Goal: Task Accomplishment & Management: Manage account settings

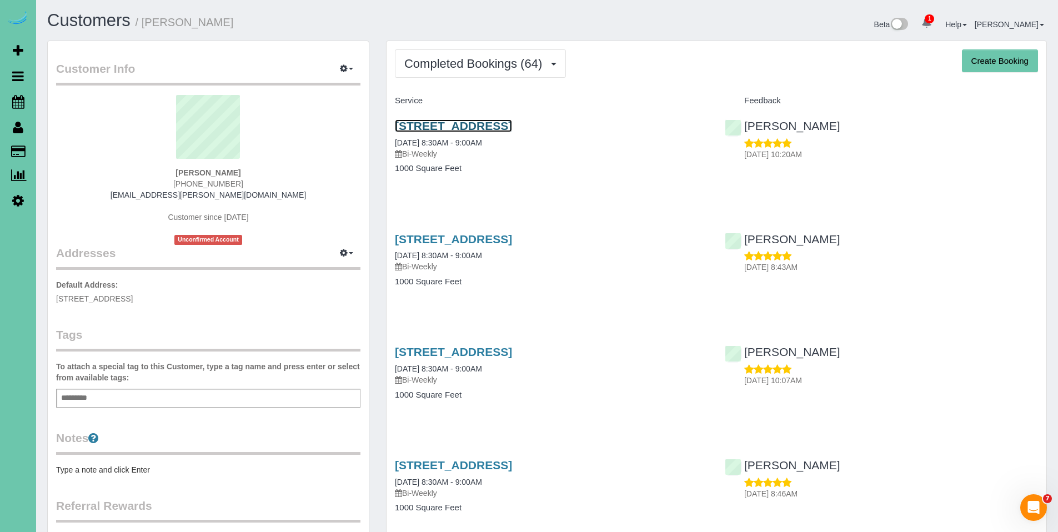
click at [501, 122] on link "[STREET_ADDRESS]" at bounding box center [453, 125] width 117 height 13
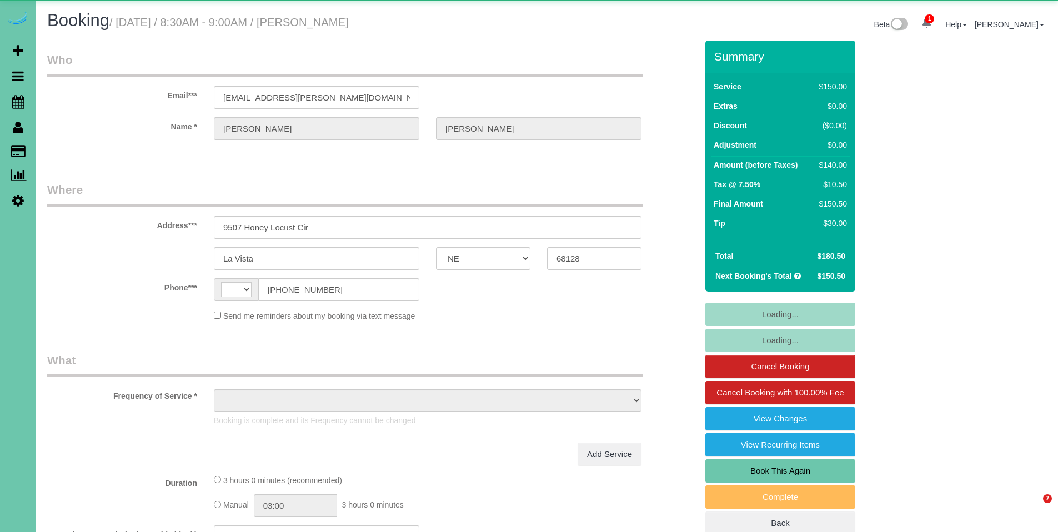
select select "NE"
select select "string:[GEOGRAPHIC_DATA]"
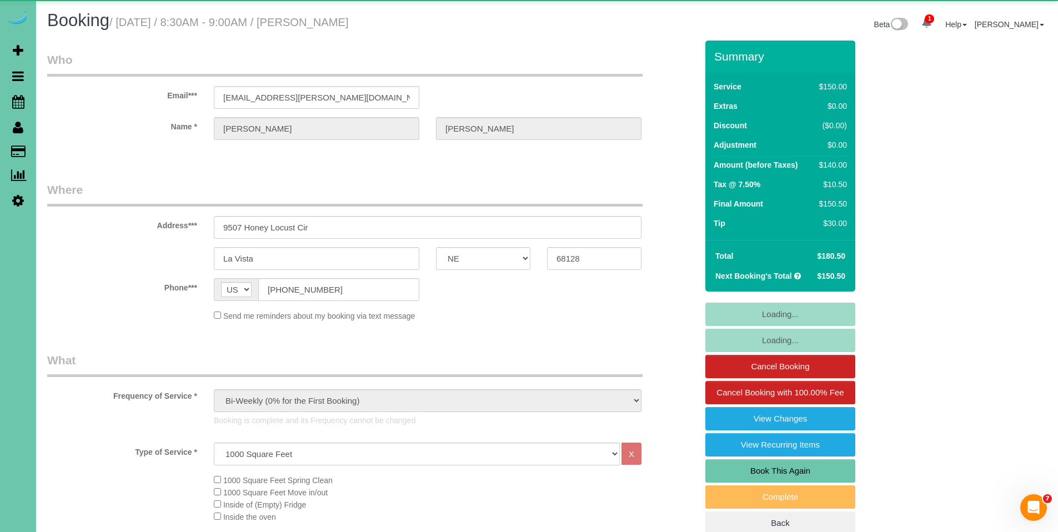
select select "object:912"
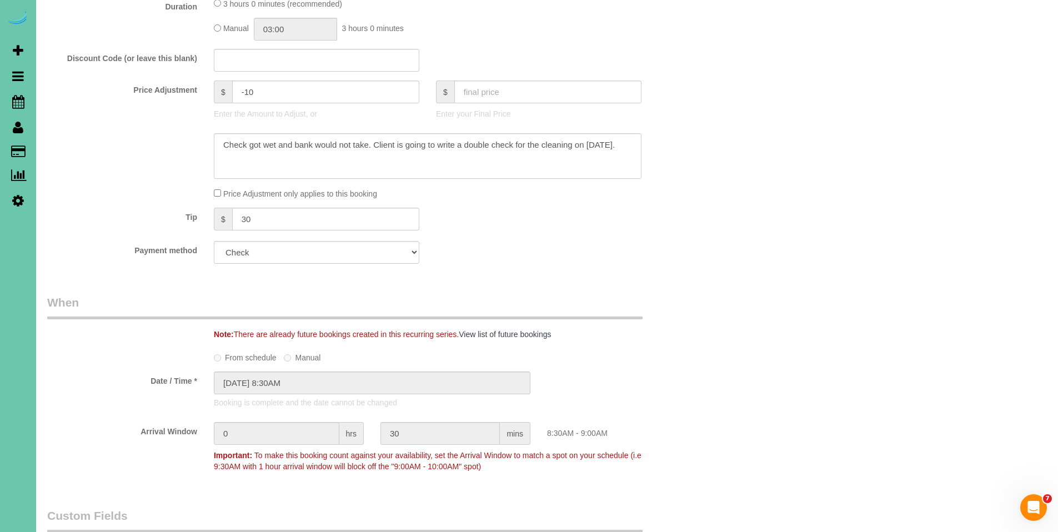
scroll to position [579, 0]
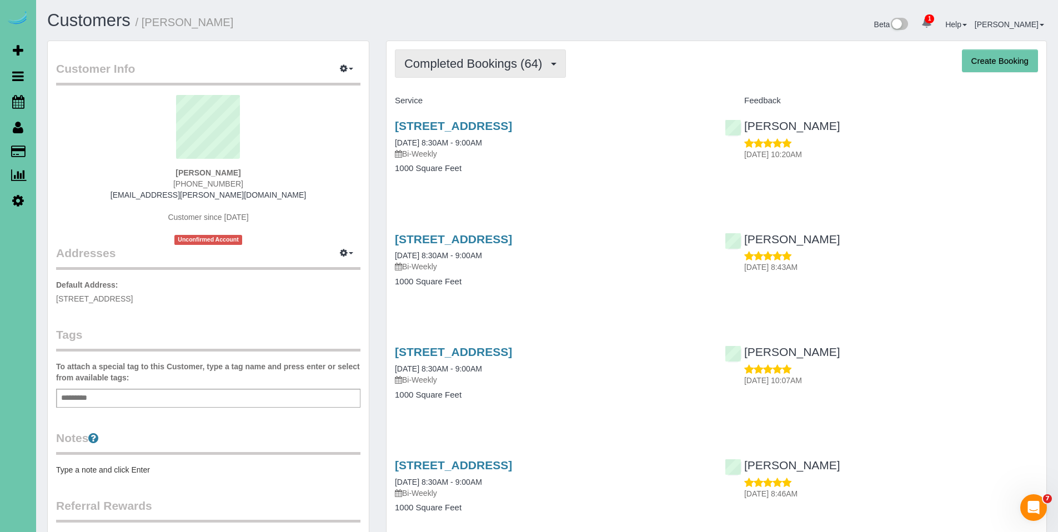
click at [472, 73] on button "Completed Bookings (64)" at bounding box center [480, 63] width 171 height 28
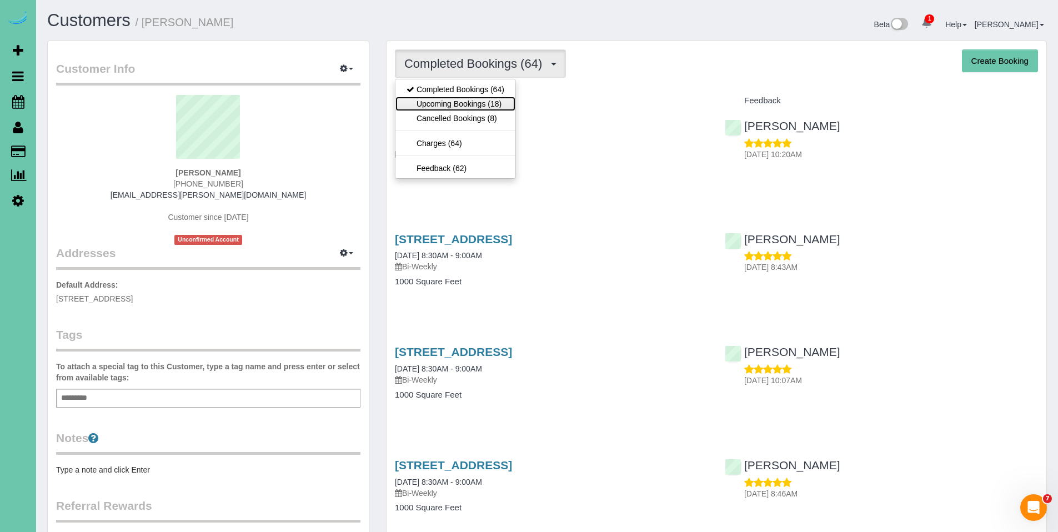
click at [464, 102] on link "Upcoming Bookings (18)" at bounding box center [455, 104] width 120 height 14
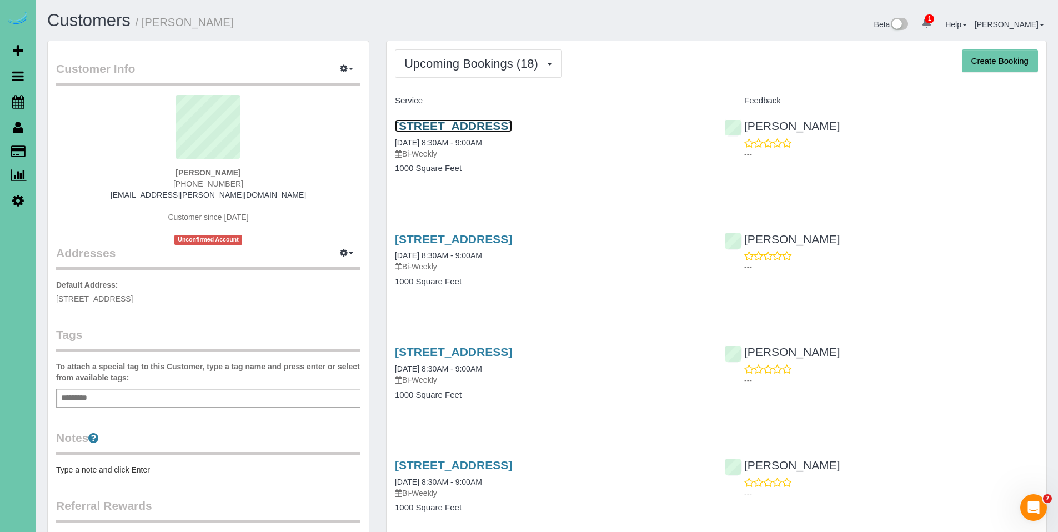
click at [462, 128] on link "[STREET_ADDRESS]" at bounding box center [453, 125] width 117 height 13
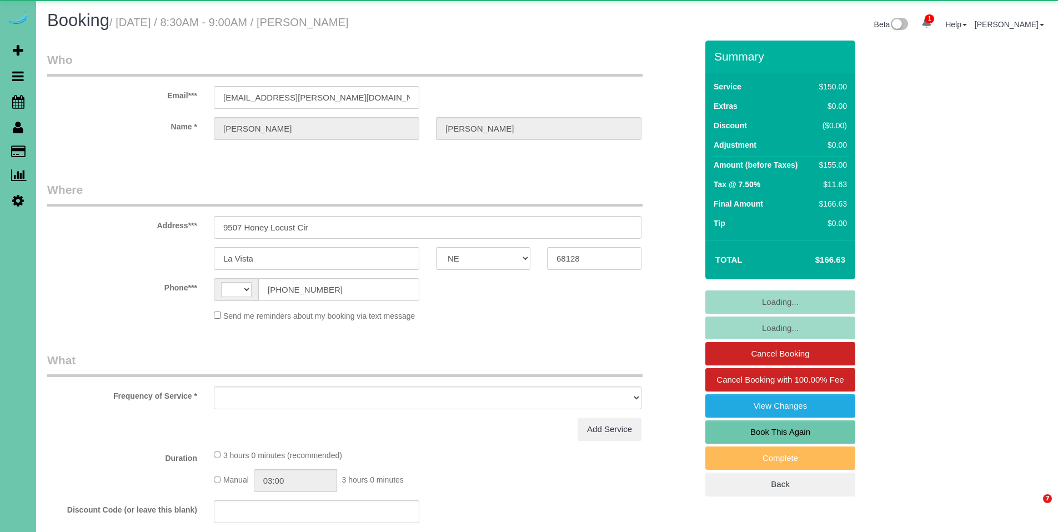
select select "NE"
select select "string:[GEOGRAPHIC_DATA]"
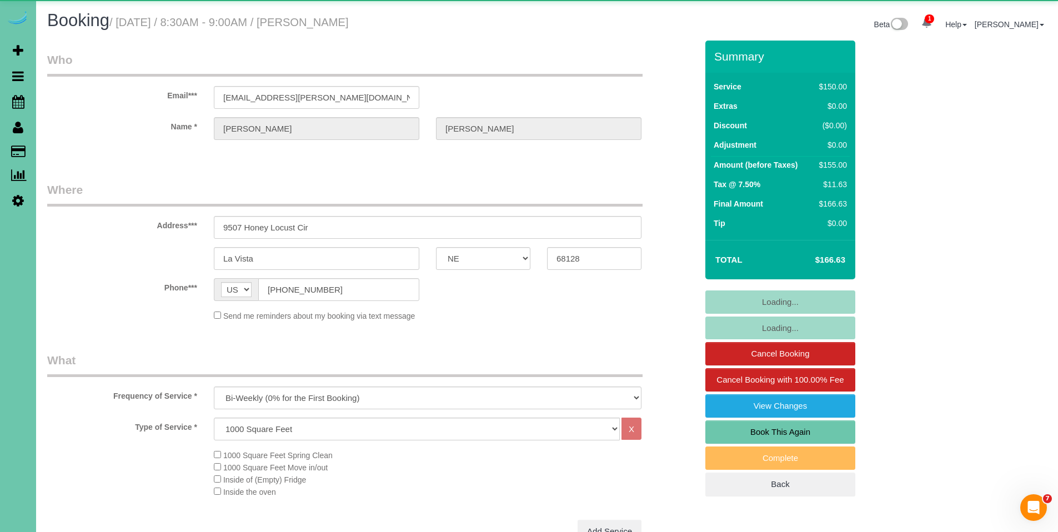
select select "object:890"
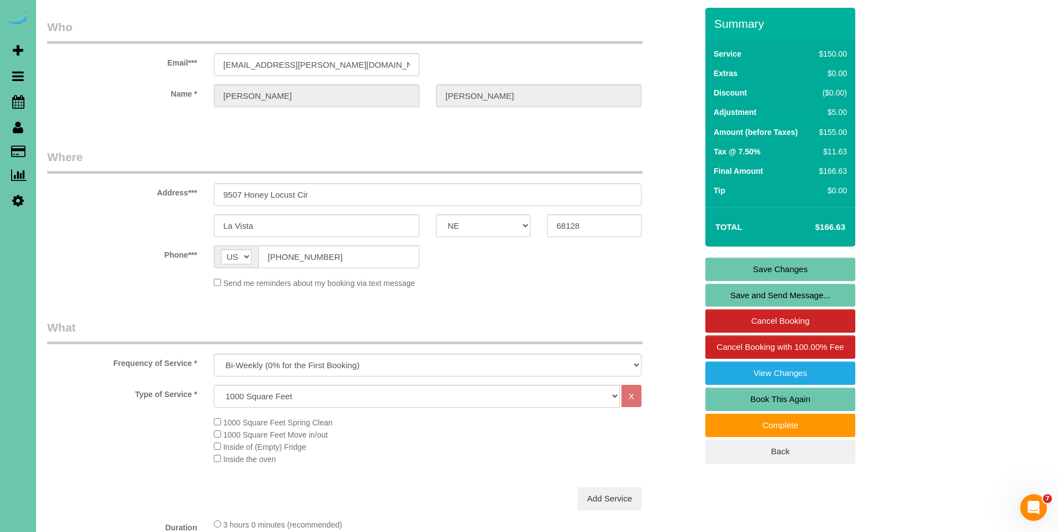
scroll to position [31, 0]
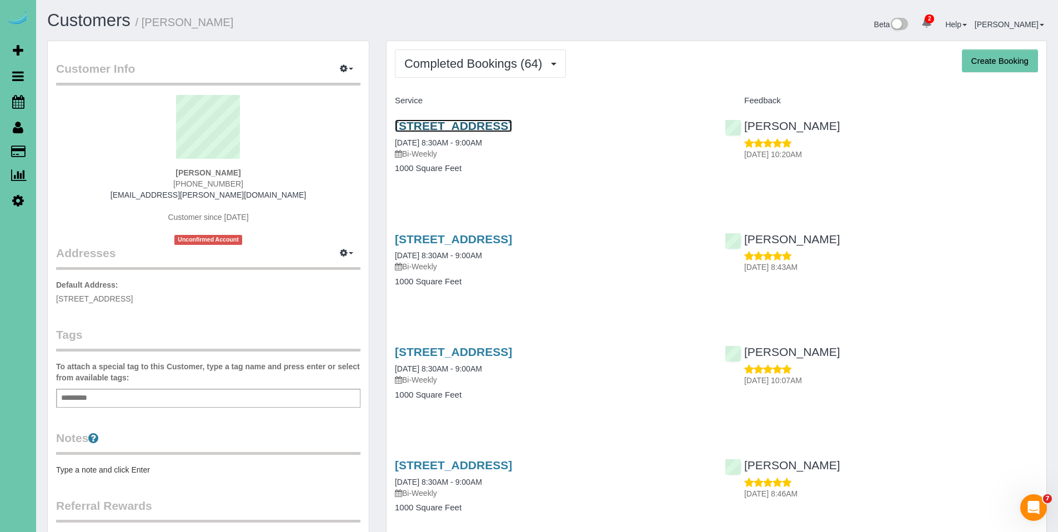
click at [477, 126] on link "[STREET_ADDRESS]" at bounding box center [453, 125] width 117 height 13
click at [478, 123] on link "[STREET_ADDRESS]" at bounding box center [453, 125] width 117 height 13
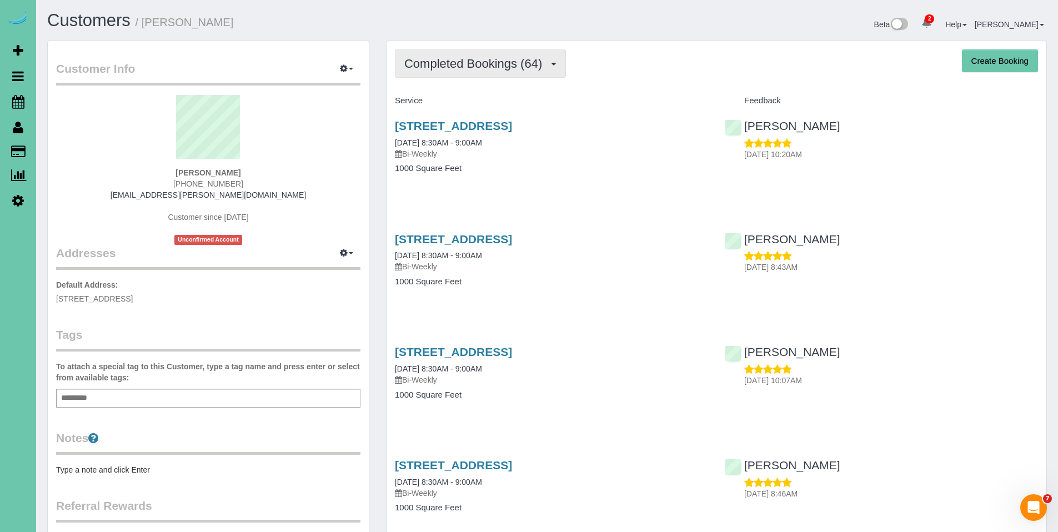
click at [462, 72] on button "Completed Bookings (64)" at bounding box center [480, 63] width 171 height 28
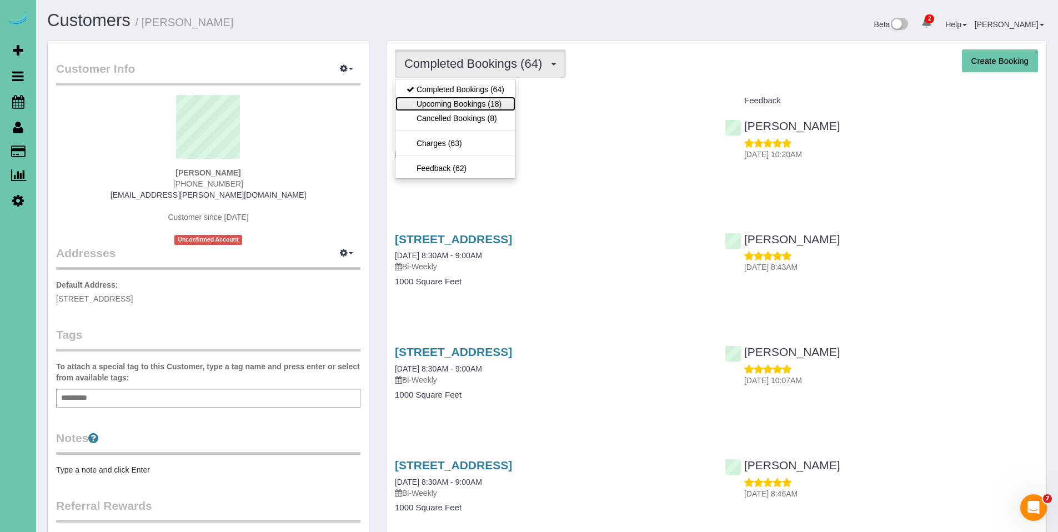
click at [456, 101] on link "Upcoming Bookings (18)" at bounding box center [455, 104] width 120 height 14
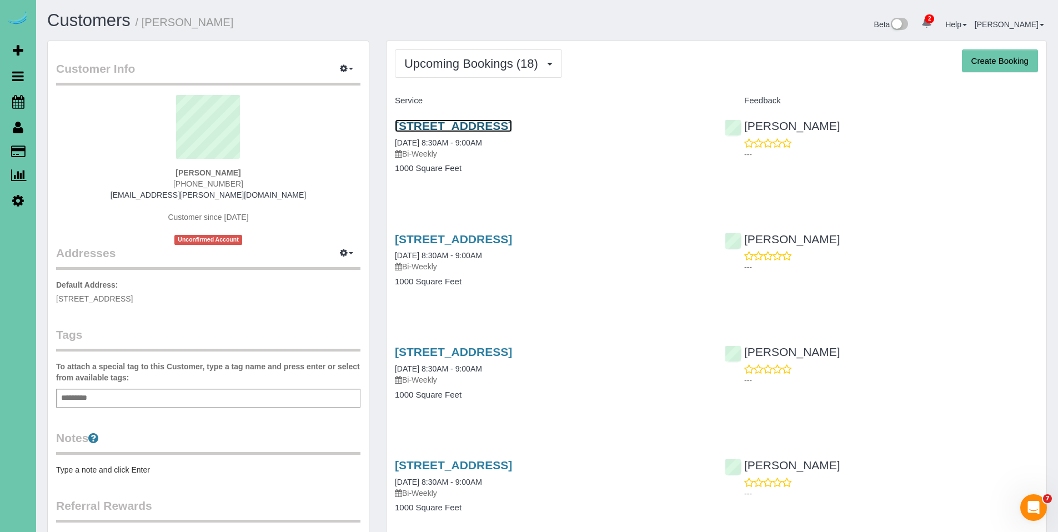
click at [462, 127] on link "9507 Honey Locust Cir, La Vista, NE 68128" at bounding box center [453, 125] width 117 height 13
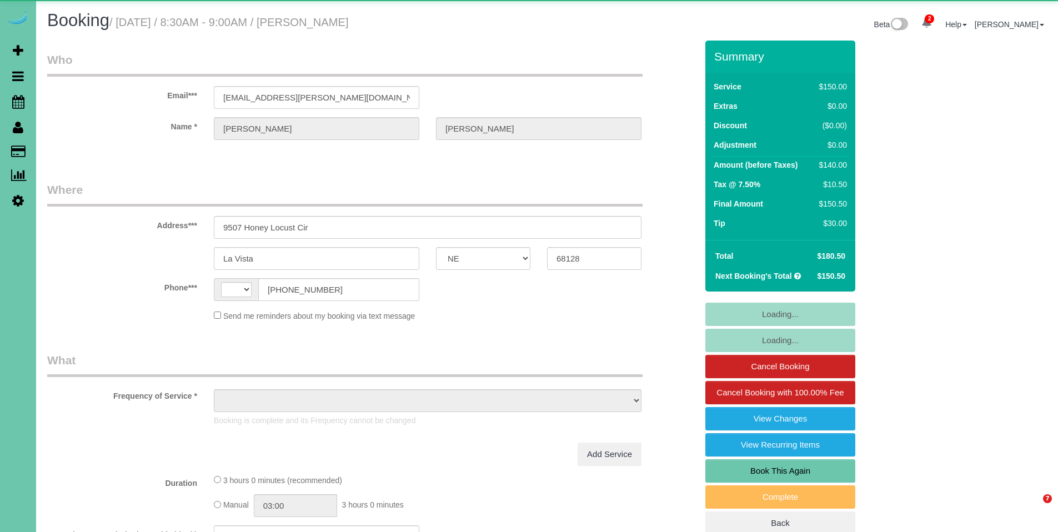
select select "NE"
select select "string:[GEOGRAPHIC_DATA]"
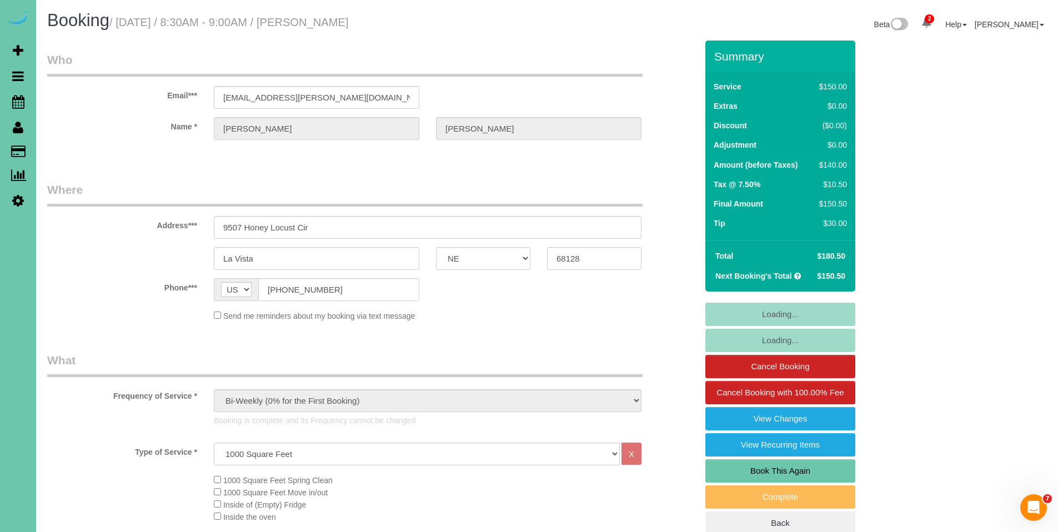
select select "object:921"
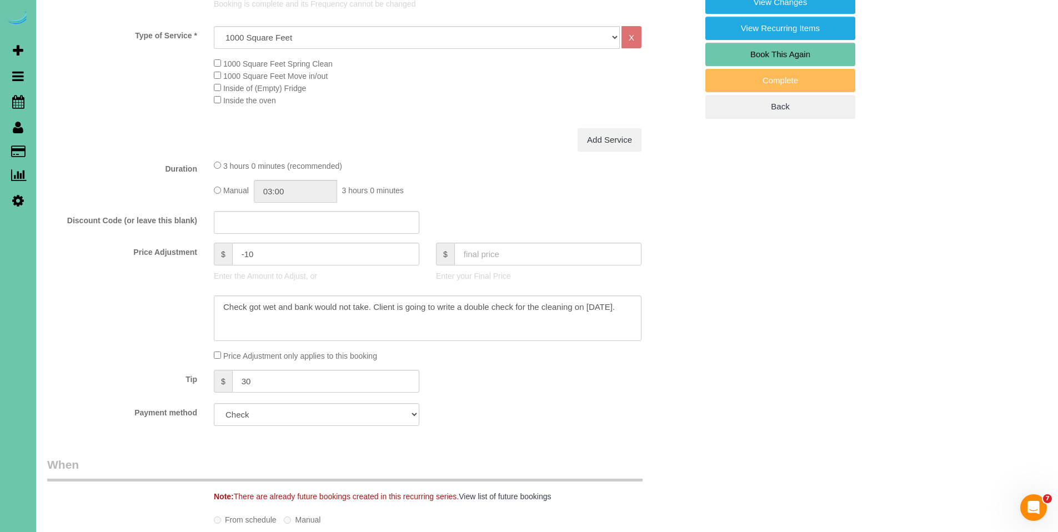
scroll to position [419, 0]
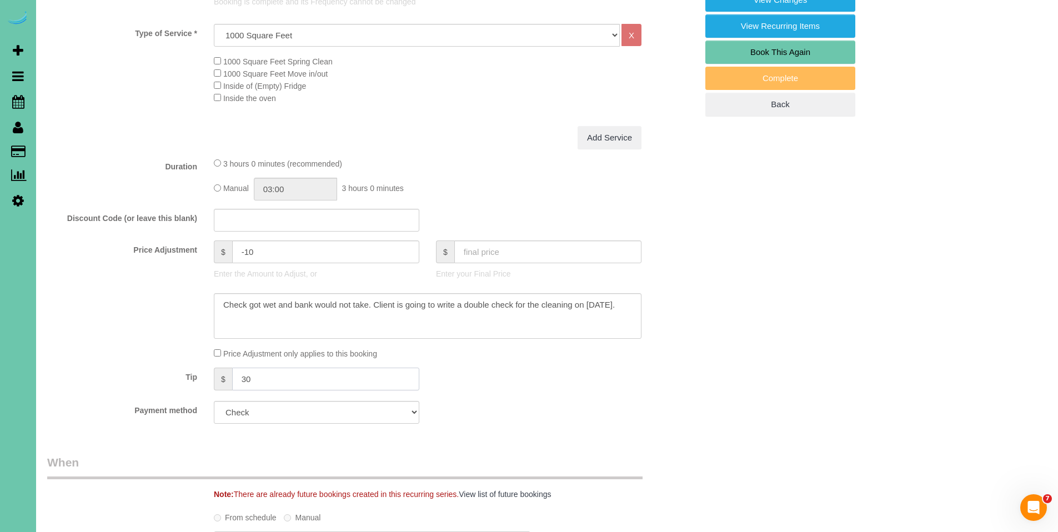
drag, startPoint x: 257, startPoint y: 377, endPoint x: 232, endPoint y: 377, distance: 25.0
click at [232, 377] on input "30" at bounding box center [325, 379] width 187 height 23
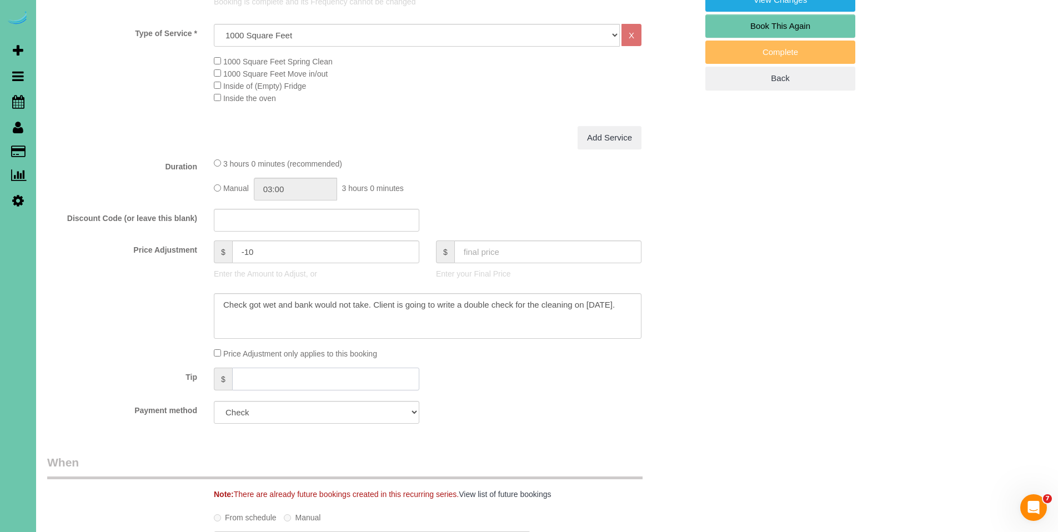
scroll to position [79, 0]
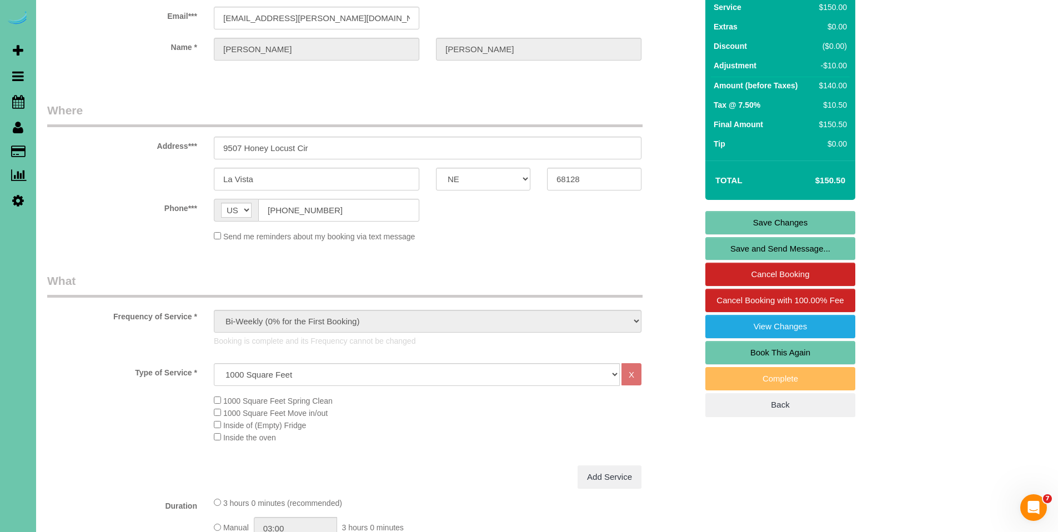
click at [792, 219] on link "Save Changes" at bounding box center [780, 222] width 150 height 23
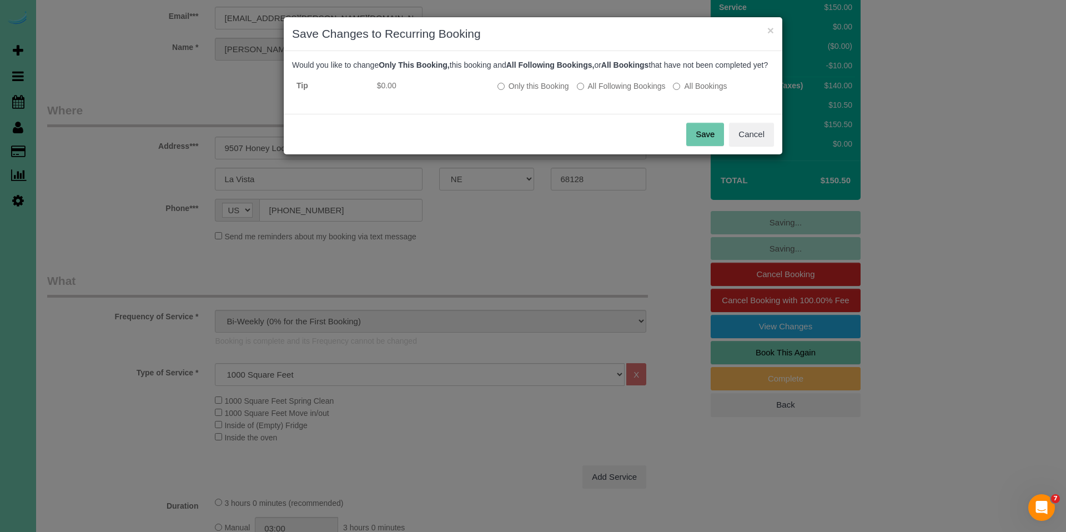
click at [708, 144] on button "Save" at bounding box center [706, 134] width 38 height 23
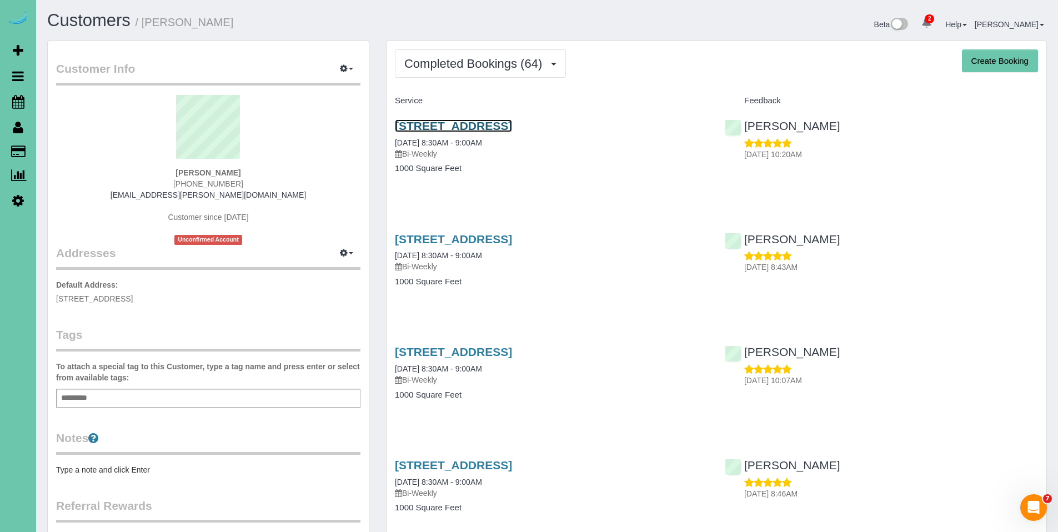
click at [512, 126] on link "9507 Honey Locust Cir, La Vista, NE 68128" at bounding box center [453, 125] width 117 height 13
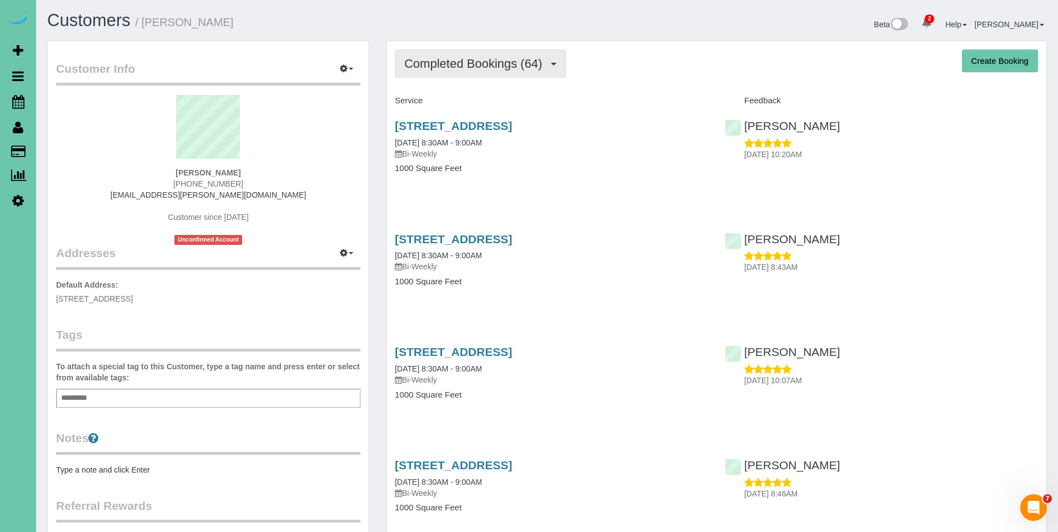
click at [470, 64] on span "Completed Bookings (64)" at bounding box center [475, 64] width 143 height 14
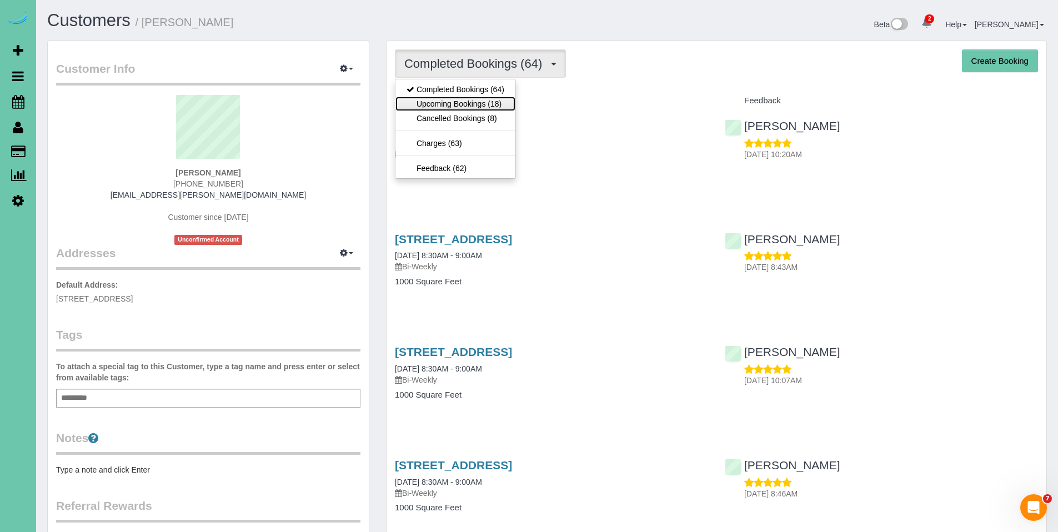
click at [460, 102] on link "Upcoming Bookings (18)" at bounding box center [455, 104] width 120 height 14
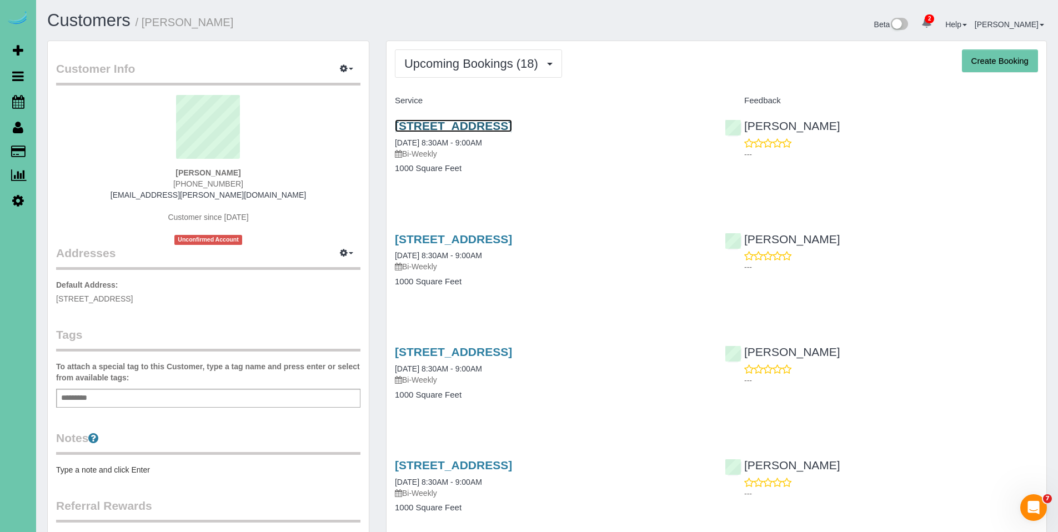
click at [488, 129] on link "9507 Honey Locust Cir, La Vista, NE 68128" at bounding box center [453, 125] width 117 height 13
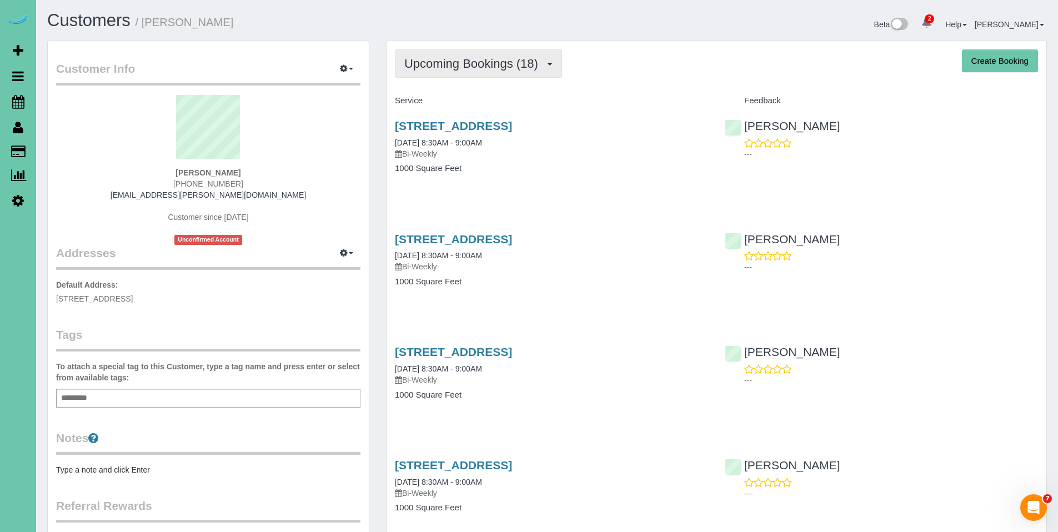
click at [470, 59] on span "Upcoming Bookings (18)" at bounding box center [473, 64] width 139 height 14
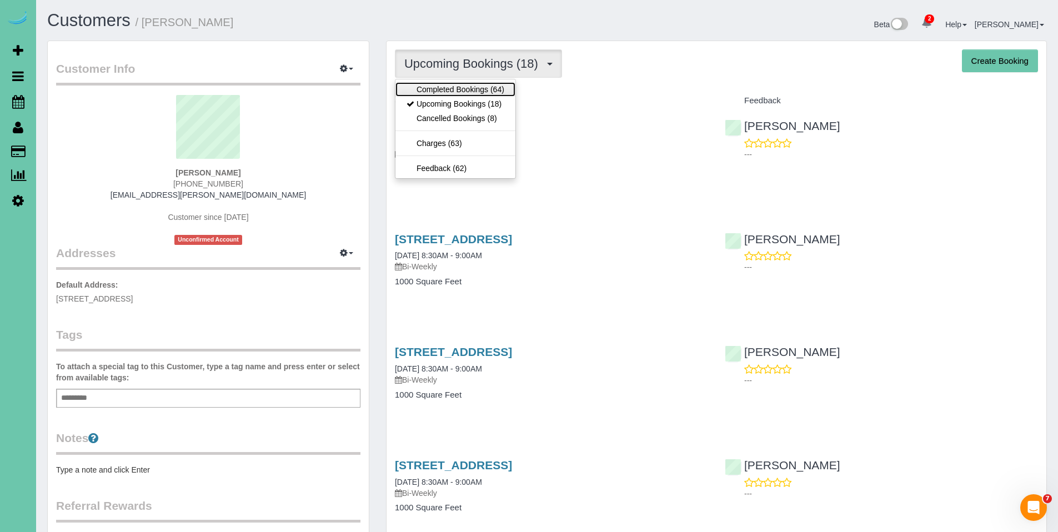
click at [455, 88] on link "Completed Bookings (64)" at bounding box center [455, 89] width 120 height 14
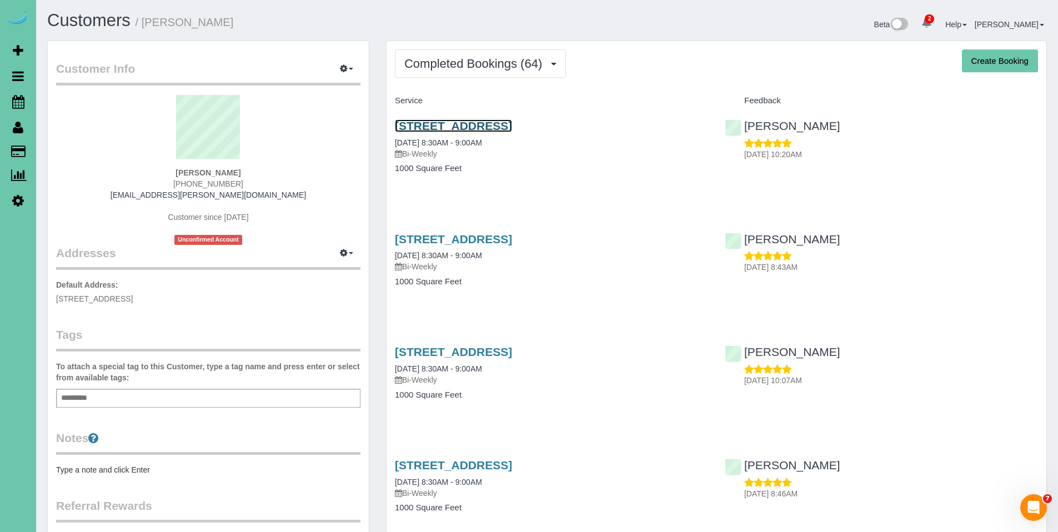
click at [456, 132] on link "9507 Honey Locust Cir, La Vista, NE 68128" at bounding box center [453, 125] width 117 height 13
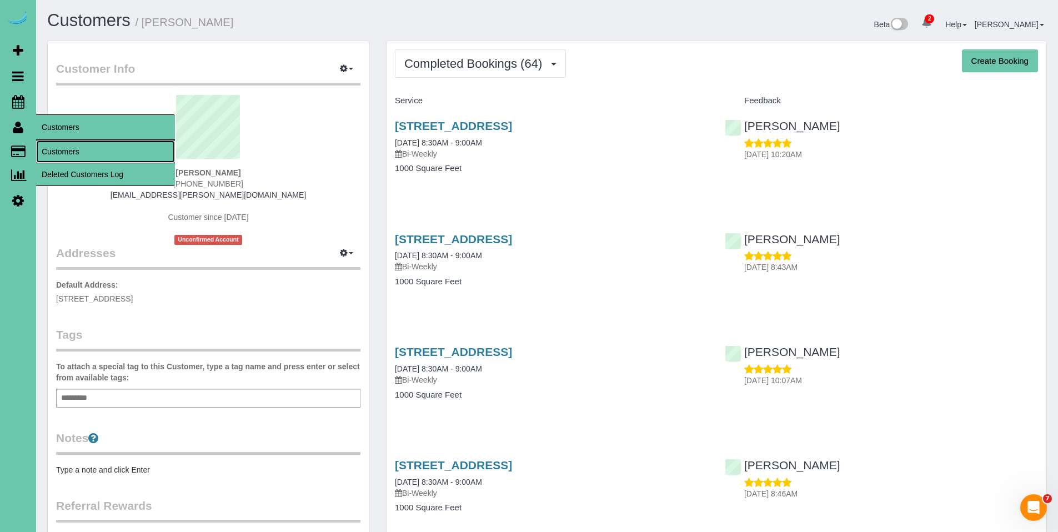
click at [55, 149] on link "Customers" at bounding box center [105, 152] width 139 height 22
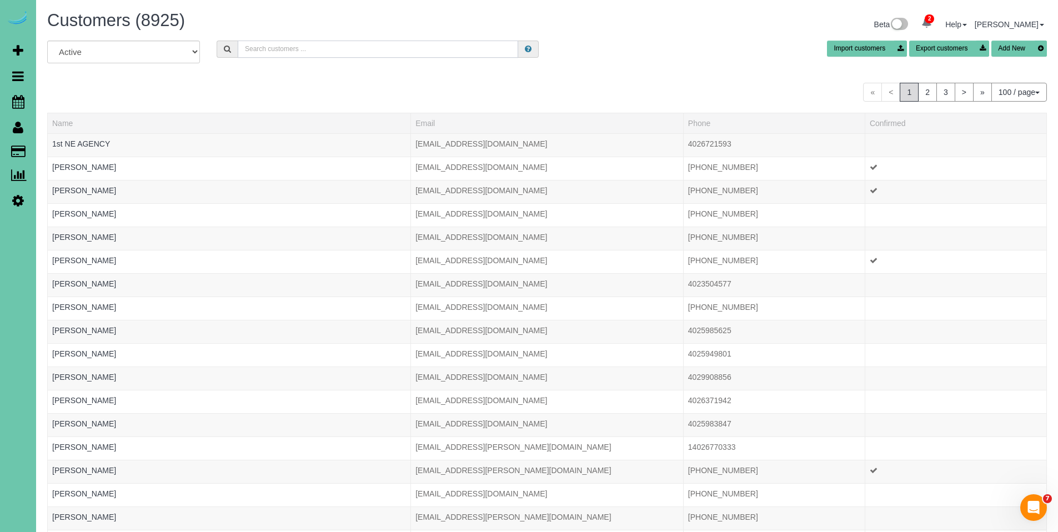
click at [373, 45] on input "text" at bounding box center [378, 49] width 280 height 17
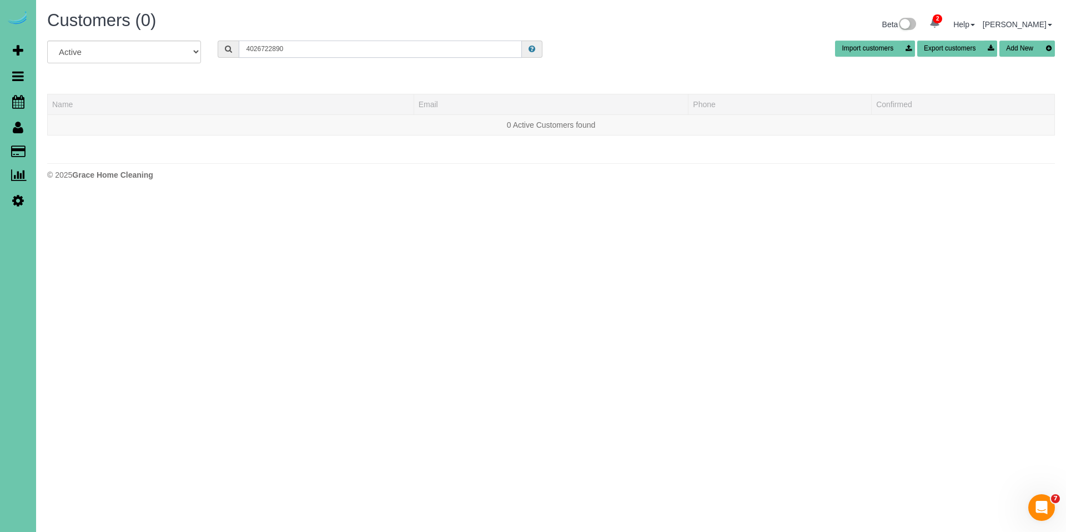
drag, startPoint x: 329, startPoint y: 46, endPoint x: 227, endPoint y: 46, distance: 101.6
click at [227, 46] on div "4026722890" at bounding box center [380, 49] width 325 height 17
drag, startPoint x: 477, startPoint y: 51, endPoint x: 226, endPoint y: 48, distance: 251.6
click at [226, 48] on div "4026722890" at bounding box center [380, 49] width 325 height 17
type input "m"
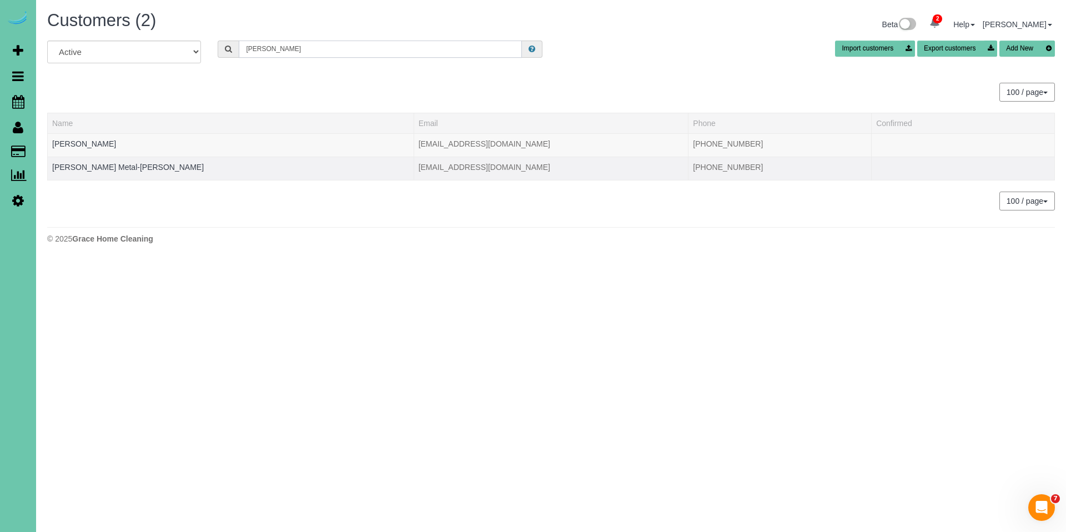
type input "corbin"
click at [111, 173] on div at bounding box center [230, 174] width 357 height 3
click at [111, 171] on link "Josie Metal-Corbin" at bounding box center [128, 167] width 152 height 9
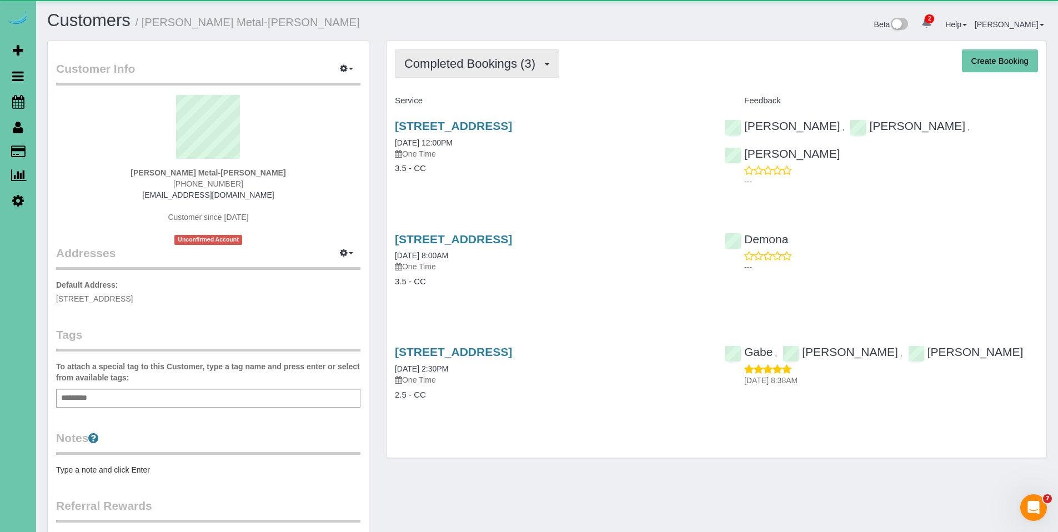
click at [477, 64] on span "Completed Bookings (3)" at bounding box center [472, 64] width 137 height 14
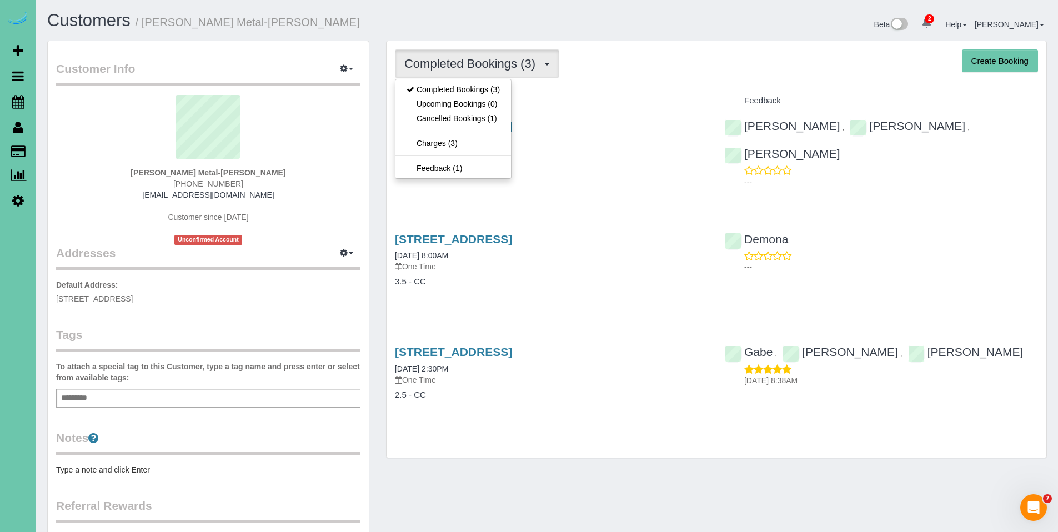
click at [637, 93] on div "Service" at bounding box center [552, 101] width 330 height 19
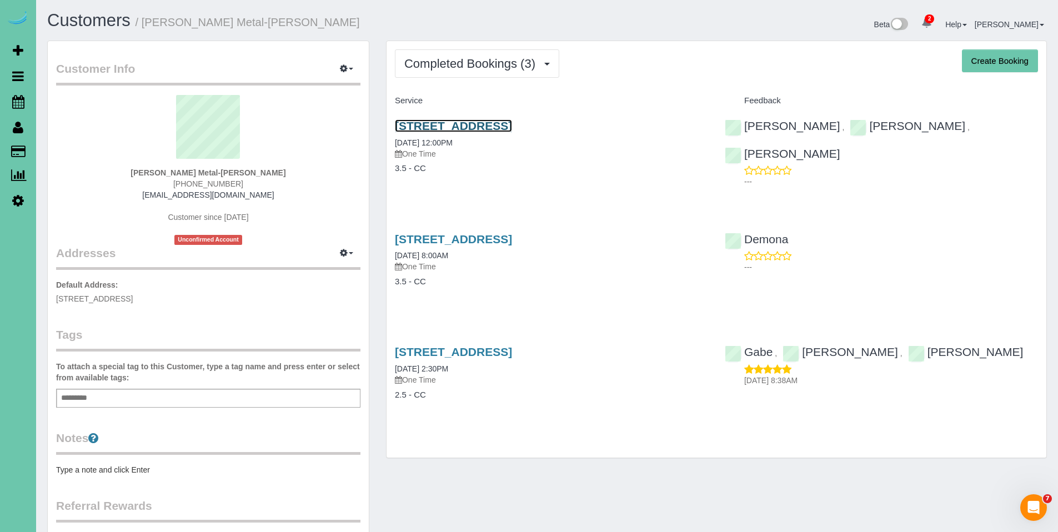
click at [494, 123] on link "913 N 49th Ave, Omaha, NE 68132" at bounding box center [453, 125] width 117 height 13
drag, startPoint x: 589, startPoint y: 125, endPoint x: 376, endPoint y: 126, distance: 213.3
click at [376, 126] on div "Customer Info Edit Contact Info Send Message Email Preferences Special Sales Ta…" at bounding box center [547, 364] width 1016 height 647
click at [662, 135] on div "913 N 49th Ave, Omaha, NE 68132 07/27/2022 12:00PM One Time" at bounding box center [551, 139] width 313 height 40
drag, startPoint x: 597, startPoint y: 129, endPoint x: 389, endPoint y: 127, distance: 208.3
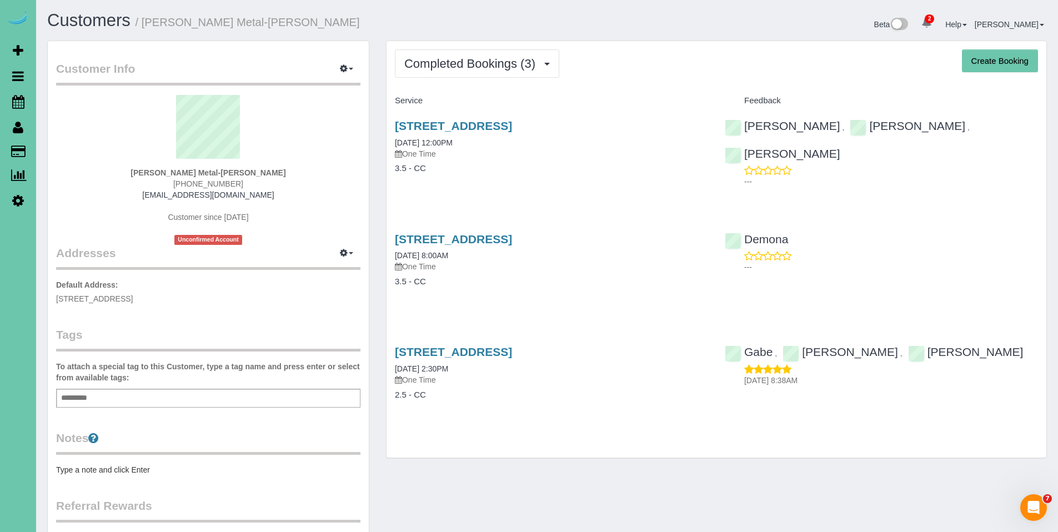
click at [389, 127] on div "913 N 49th Ave, Omaha, NE 68132 07/27/2022 12:00PM One Time 3.5 - CC" at bounding box center [552, 153] width 330 height 86
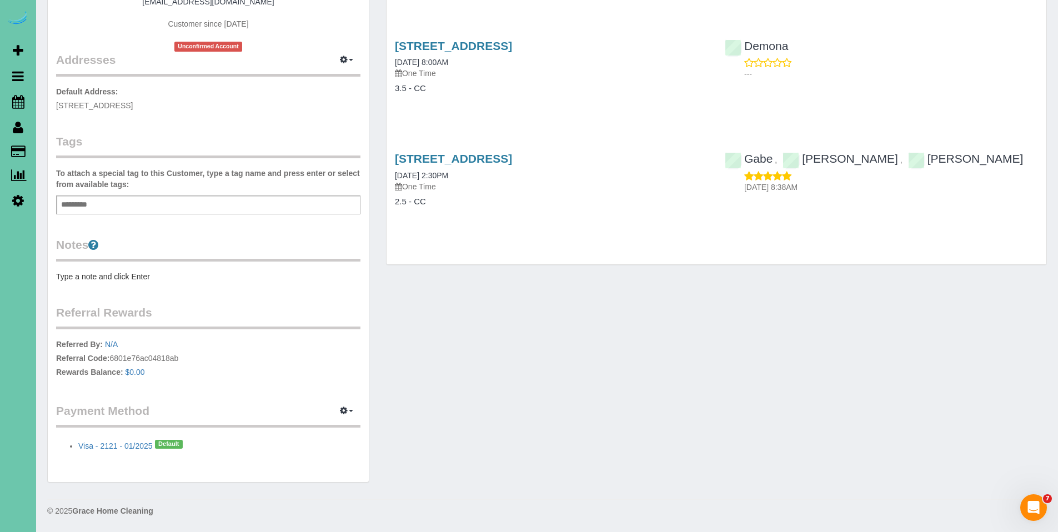
scroll to position [194, 0]
drag, startPoint x: 611, startPoint y: 157, endPoint x: 381, endPoint y: 159, distance: 230.0
click at [378, 161] on div "Completed Bookings (3) Completed Bookings (3) Upcoming Bookings (0) Cancelled B…" at bounding box center [717, 61] width 678 height 429
copy link "913 N 49th Ave, Omaha, NE 68132"
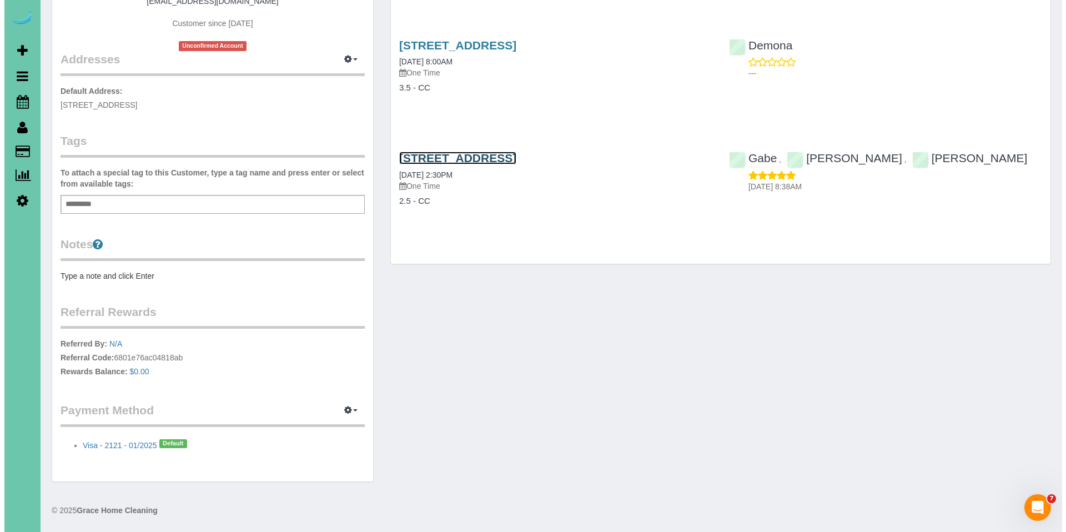
scroll to position [0, 0]
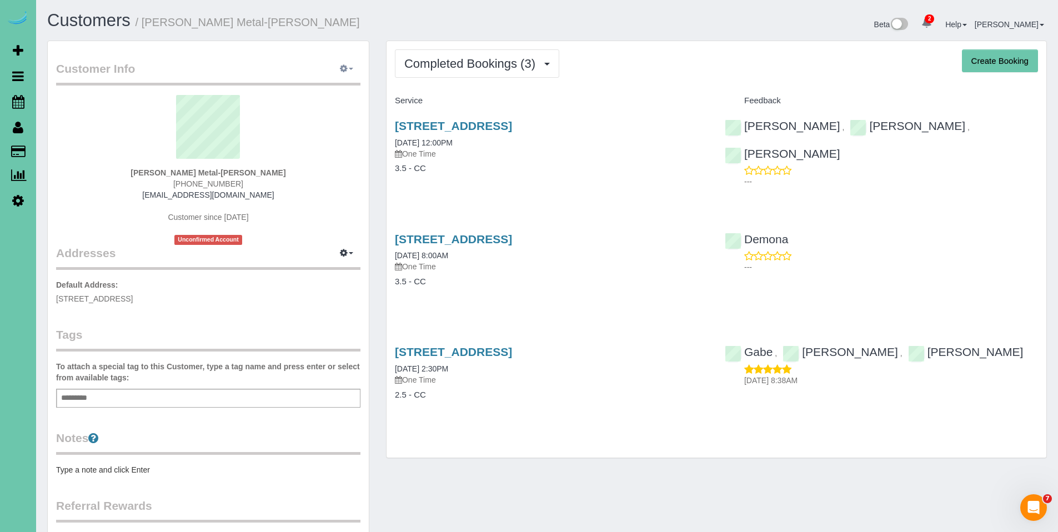
click at [350, 67] on button "button" at bounding box center [347, 69] width 28 height 17
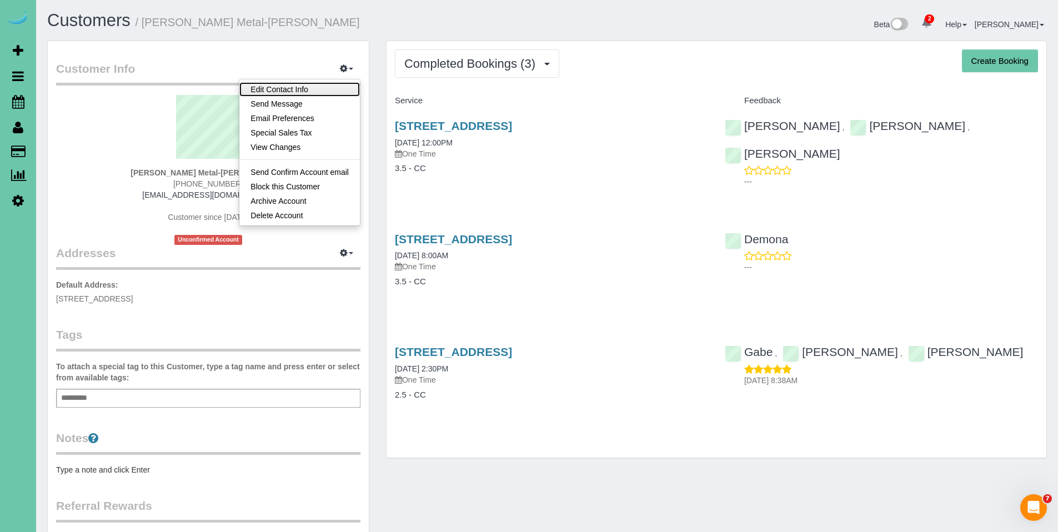
click at [304, 91] on link "Edit Contact Info" at bounding box center [299, 89] width 121 height 14
select select "NE"
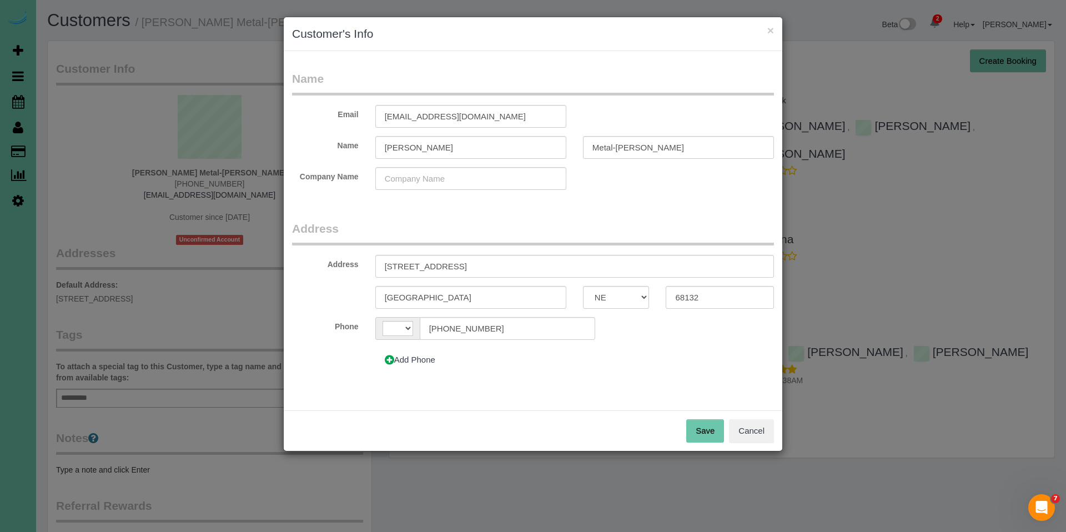
select select "string:[GEOGRAPHIC_DATA]"
drag, startPoint x: 533, startPoint y: 323, endPoint x: 542, endPoint y: 331, distance: 11.4
click at [542, 331] on input "(402) 558-6419" at bounding box center [508, 328] width 176 height 23
click at [418, 362] on button "Add Phone" at bounding box center [409, 359] width 69 height 23
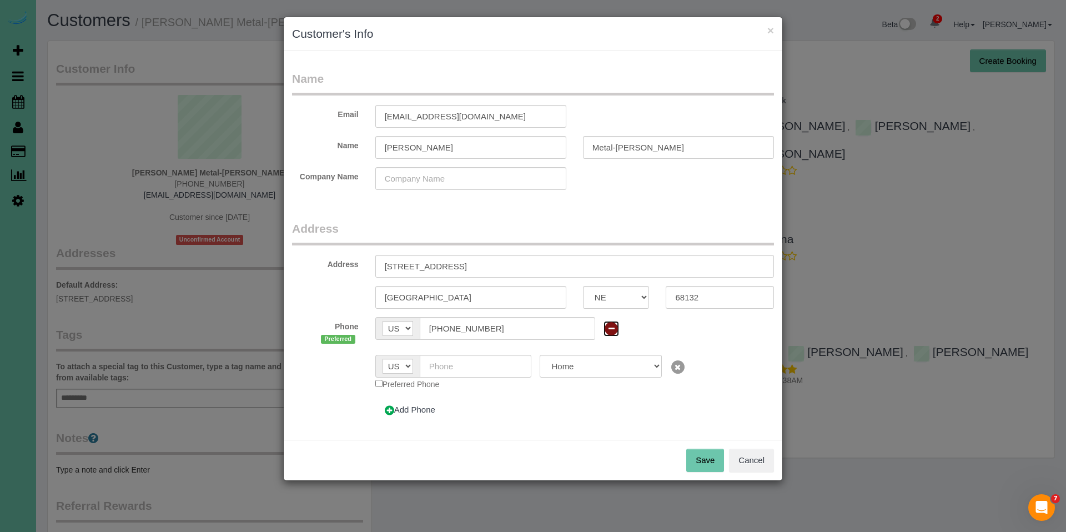
click at [607, 327] on icon at bounding box center [612, 329] width 16 height 16
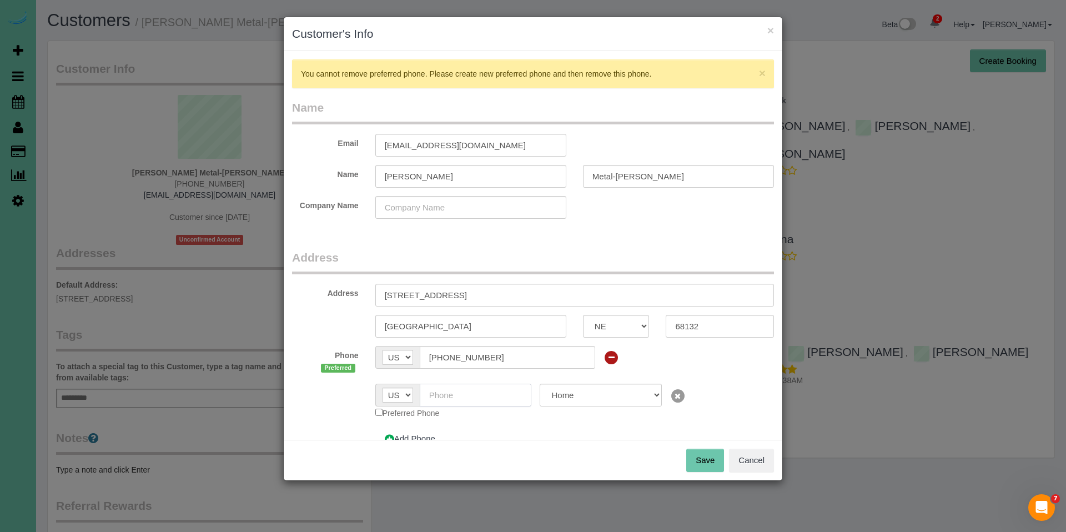
click at [464, 399] on input "text" at bounding box center [476, 395] width 112 height 23
type input "[PHONE_NUMBER]"
click at [712, 463] on button "Save" at bounding box center [706, 460] width 38 height 23
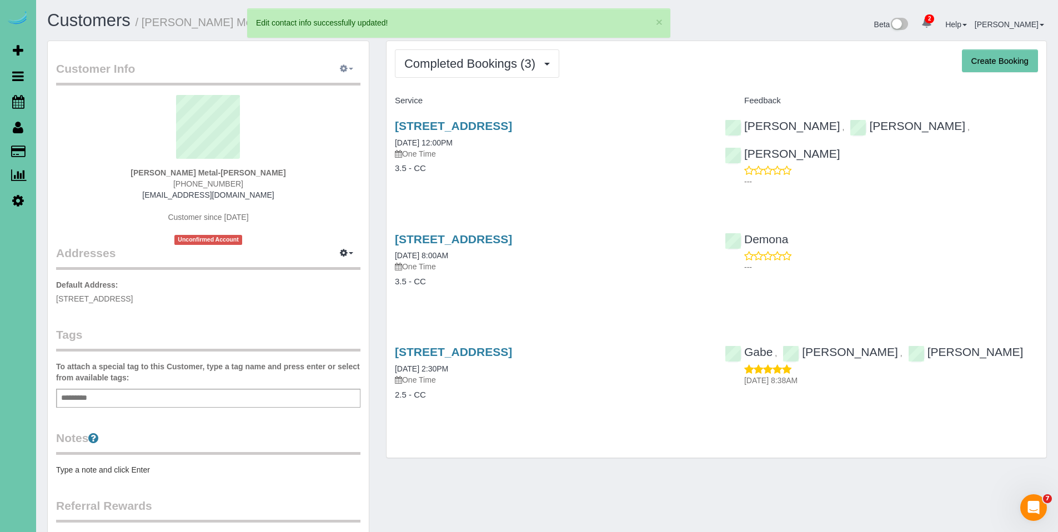
click at [352, 68] on span "button" at bounding box center [351, 69] width 4 height 2
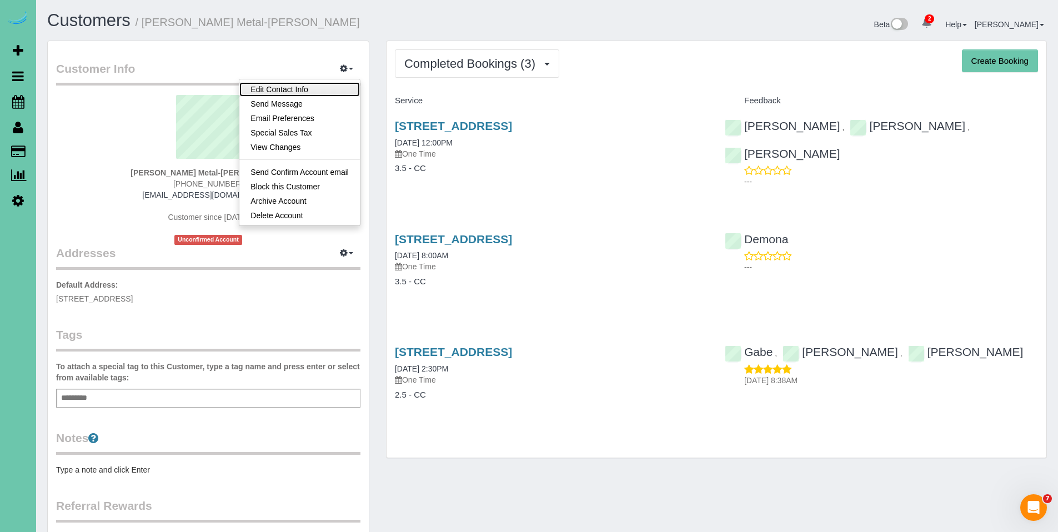
click at [289, 82] on link "Edit Contact Info" at bounding box center [299, 89] width 121 height 14
select select "NE"
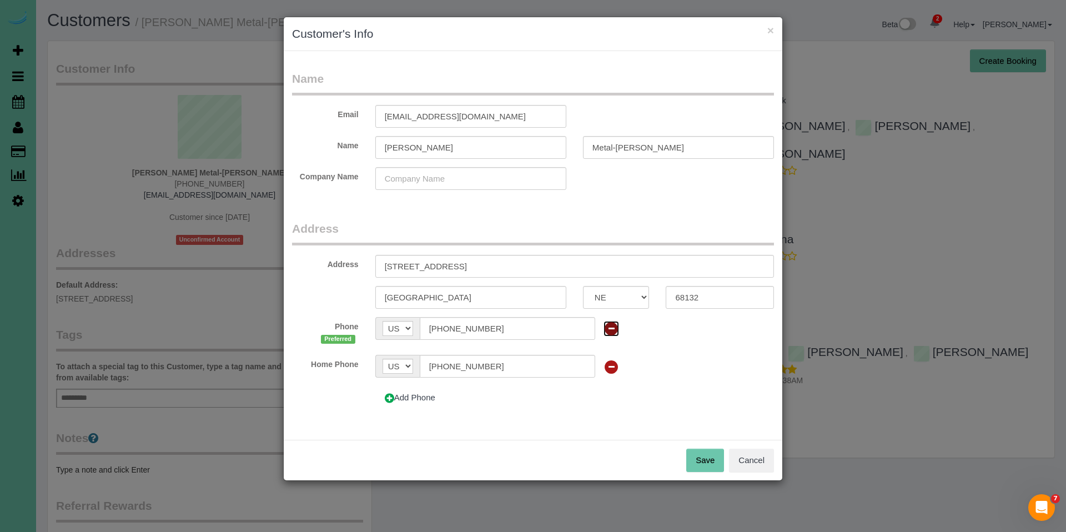
click at [607, 331] on icon at bounding box center [612, 329] width 16 height 16
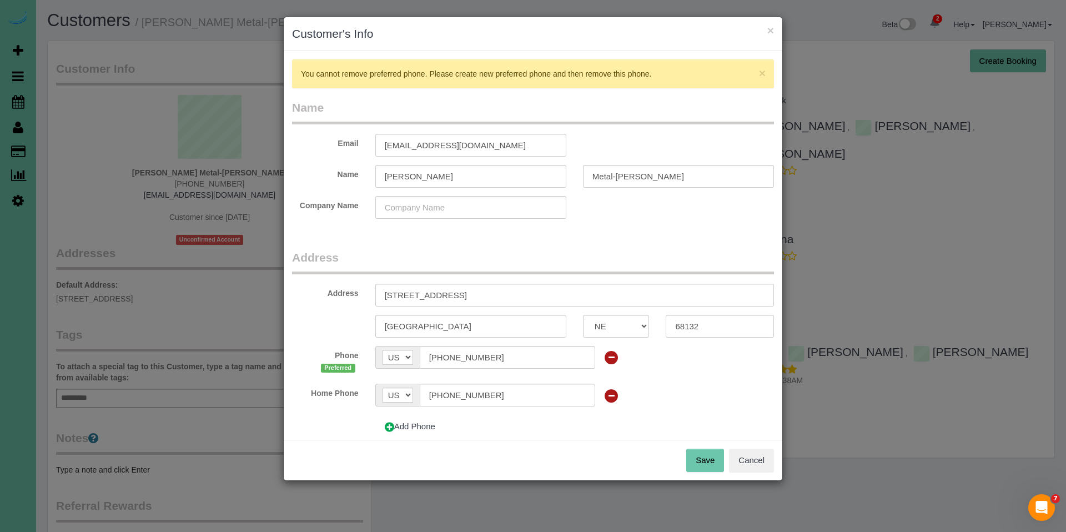
click at [343, 394] on label "Home Phone" at bounding box center [325, 391] width 83 height 15
click at [343, 360] on label "Phone Preferred" at bounding box center [325, 360] width 83 height 29
click at [610, 357] on icon at bounding box center [612, 358] width 16 height 16
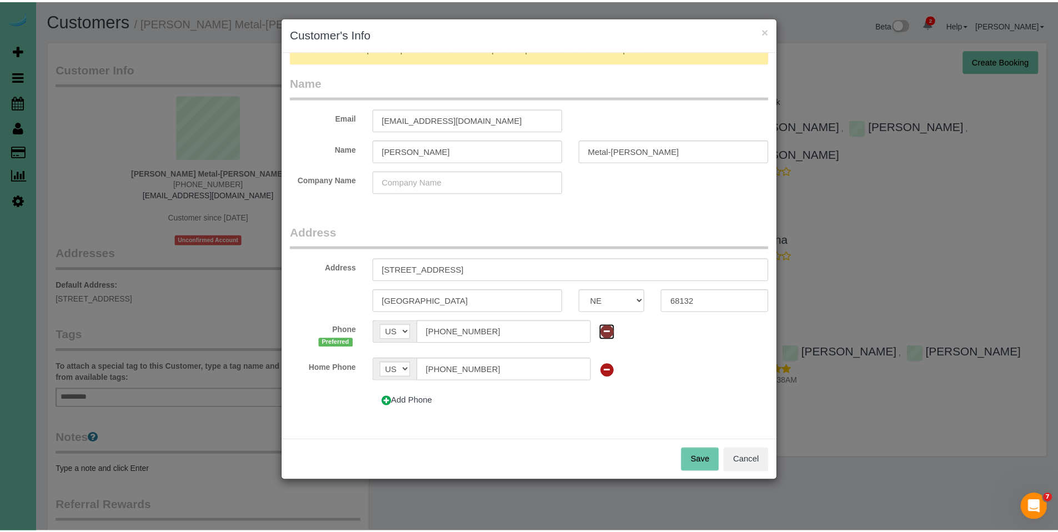
scroll to position [77, 0]
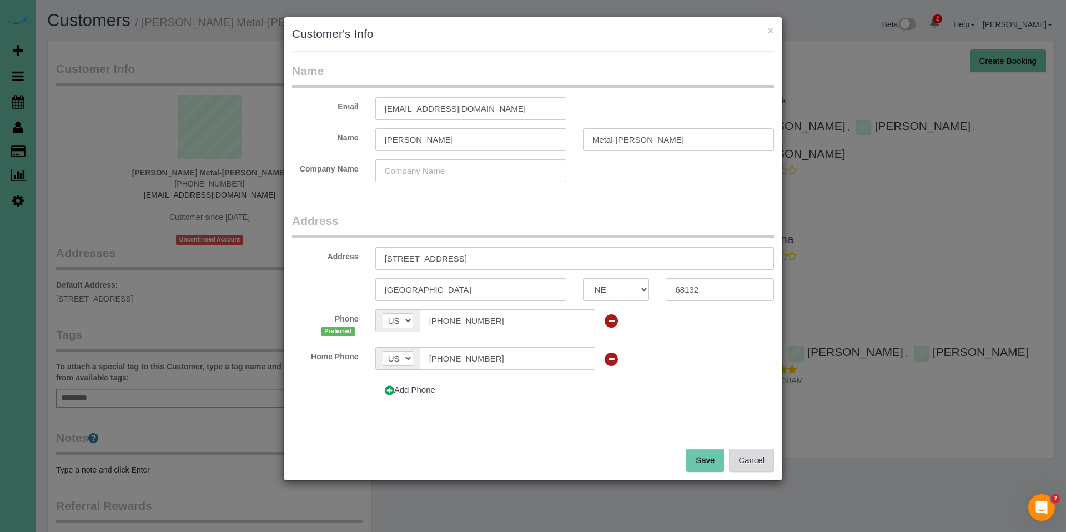
click at [751, 459] on button "Cancel" at bounding box center [751, 460] width 45 height 23
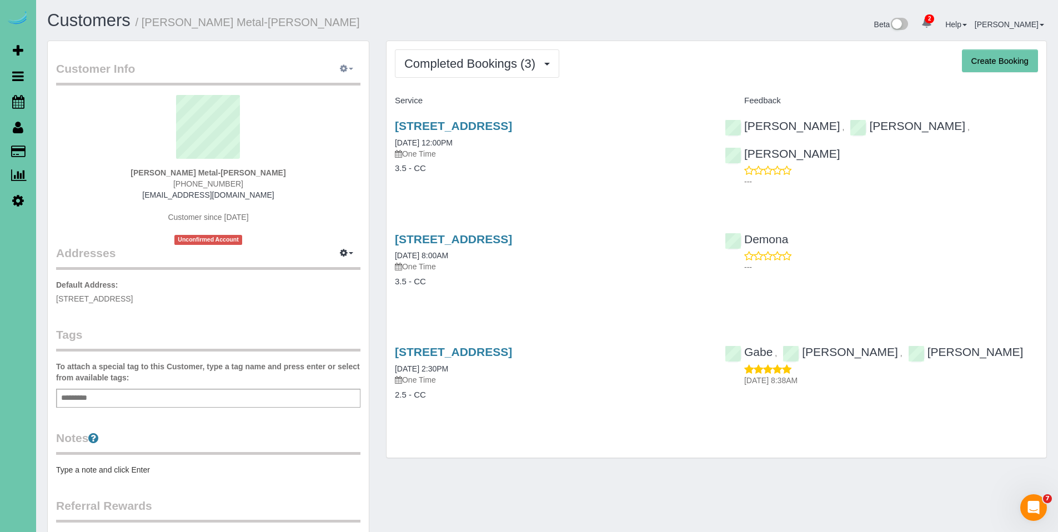
click at [348, 71] on button "button" at bounding box center [347, 69] width 28 height 17
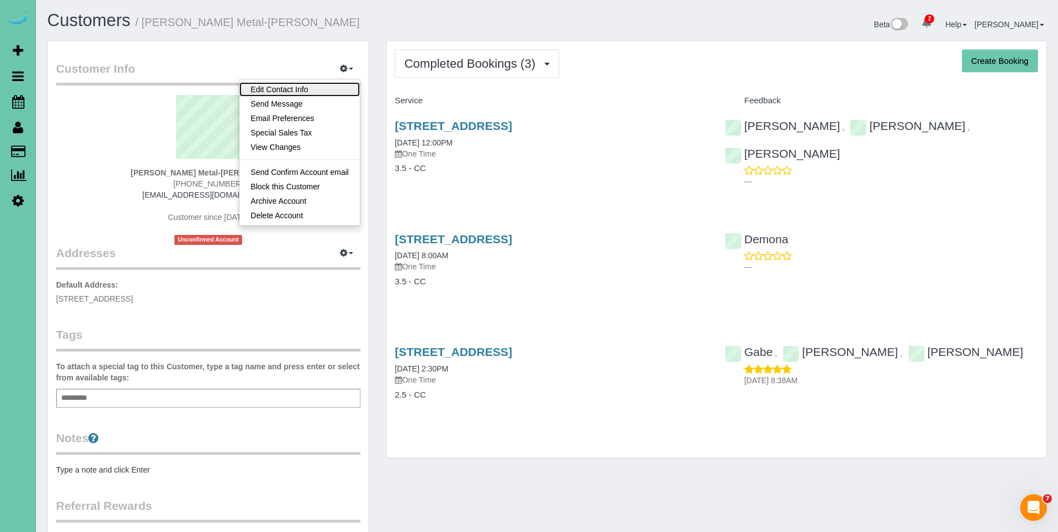
click at [284, 88] on link "Edit Contact Info" at bounding box center [299, 89] width 121 height 14
select select "NE"
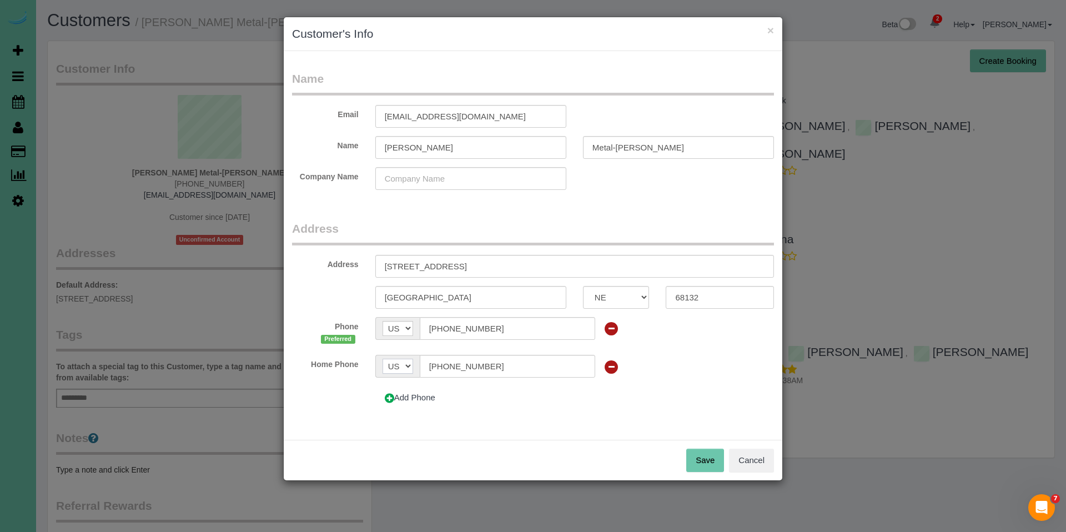
click at [408, 367] on select "AF AL DZ AD AO AI AQ AG AR AM AW AU AT AZ BS BH BD BB BY BE BZ BJ BM BT BO BA B…" at bounding box center [398, 366] width 31 height 15
click at [349, 326] on label "Phone Preferred" at bounding box center [325, 331] width 83 height 29
click at [342, 335] on span "Preferred" at bounding box center [338, 339] width 34 height 9
click at [342, 355] on label "Home Phone" at bounding box center [325, 362] width 83 height 15
click at [344, 365] on label "Home Phone" at bounding box center [325, 362] width 83 height 15
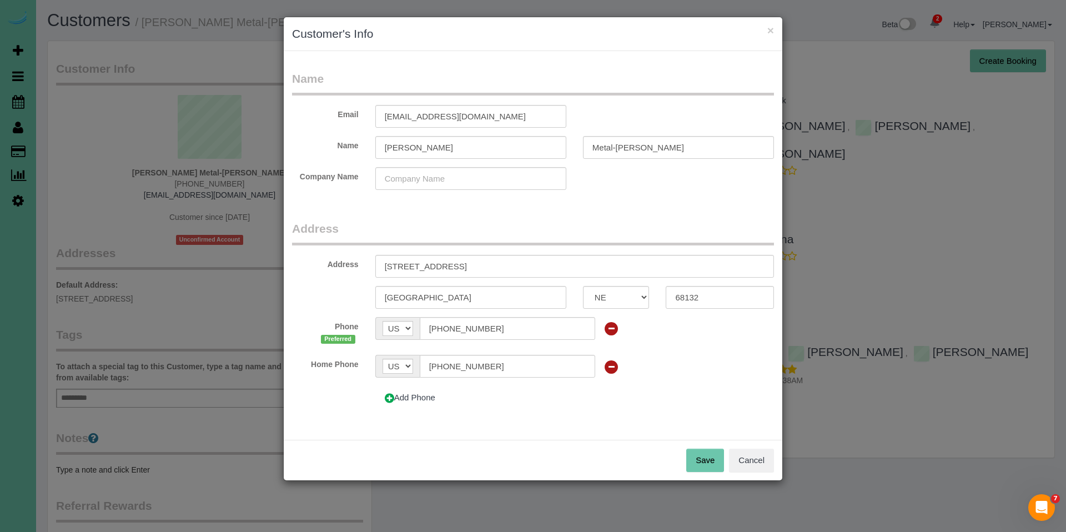
click at [344, 365] on label "Home Phone" at bounding box center [325, 362] width 83 height 15
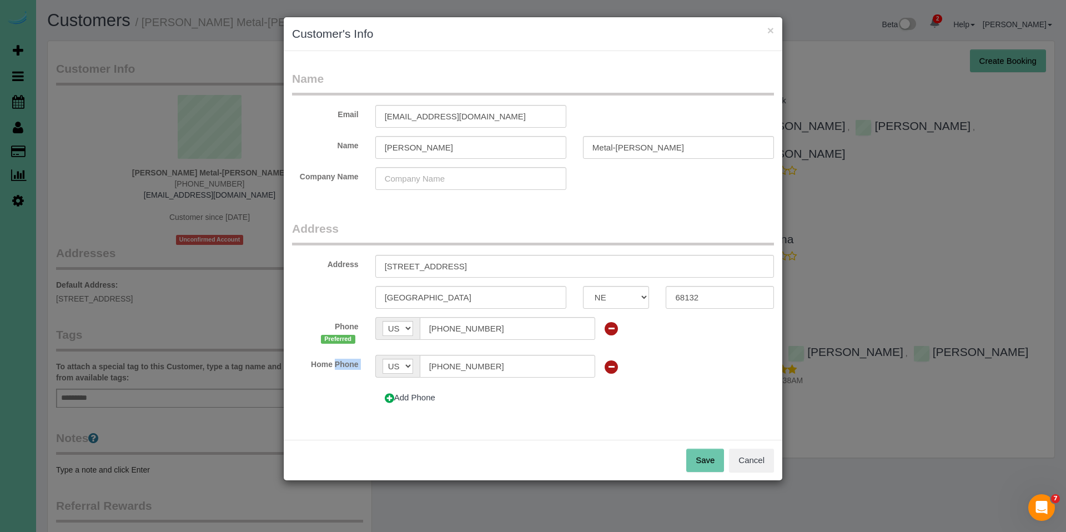
click at [344, 365] on label "Home Phone" at bounding box center [325, 362] width 83 height 15
click at [608, 329] on icon at bounding box center [612, 329] width 16 height 16
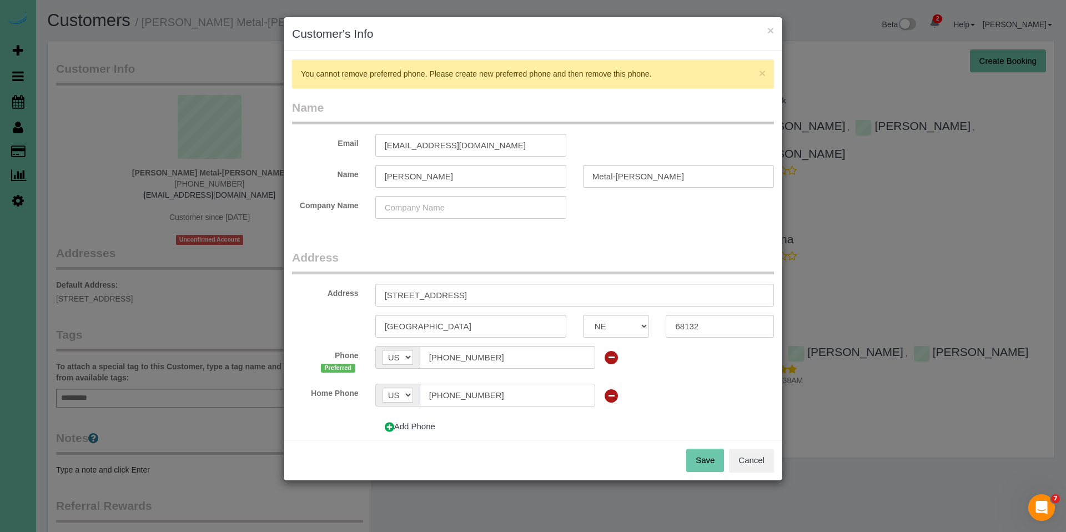
click at [492, 399] on input "[PHONE_NUMBER]" at bounding box center [508, 395] width 176 height 23
click at [759, 73] on span "×" at bounding box center [762, 73] width 7 height 13
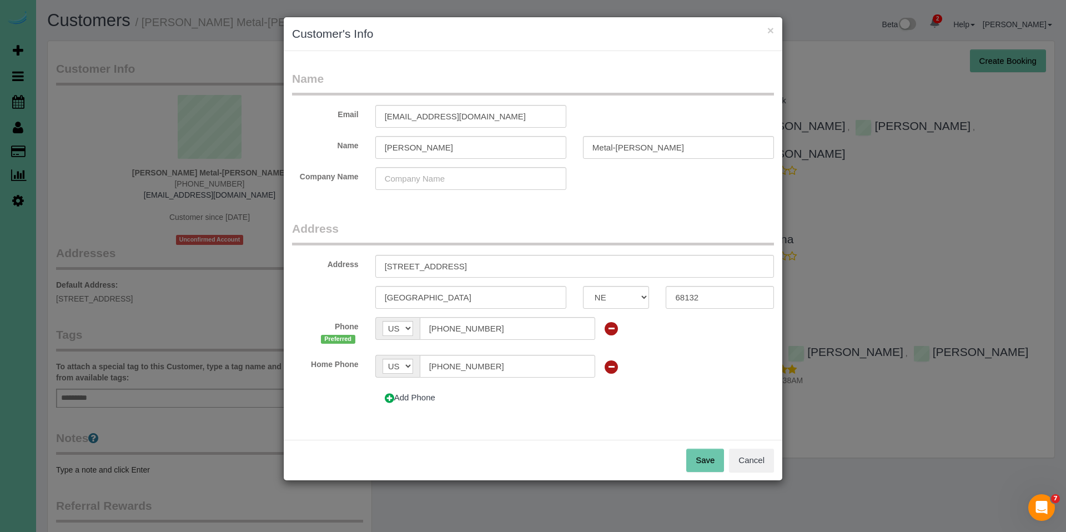
click at [324, 365] on label "Home Phone" at bounding box center [325, 362] width 83 height 15
click at [752, 456] on button "Cancel" at bounding box center [751, 460] width 45 height 23
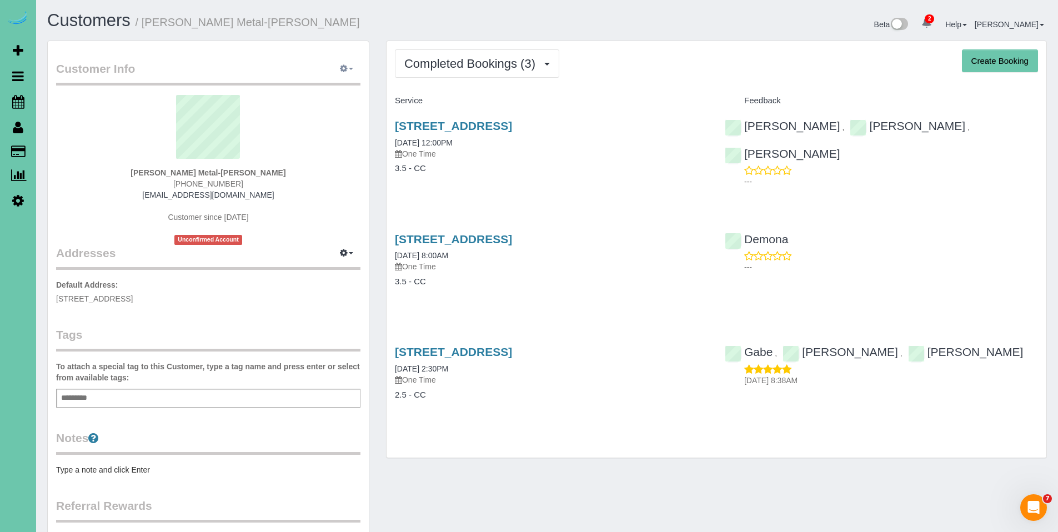
click at [351, 66] on button "button" at bounding box center [347, 69] width 28 height 17
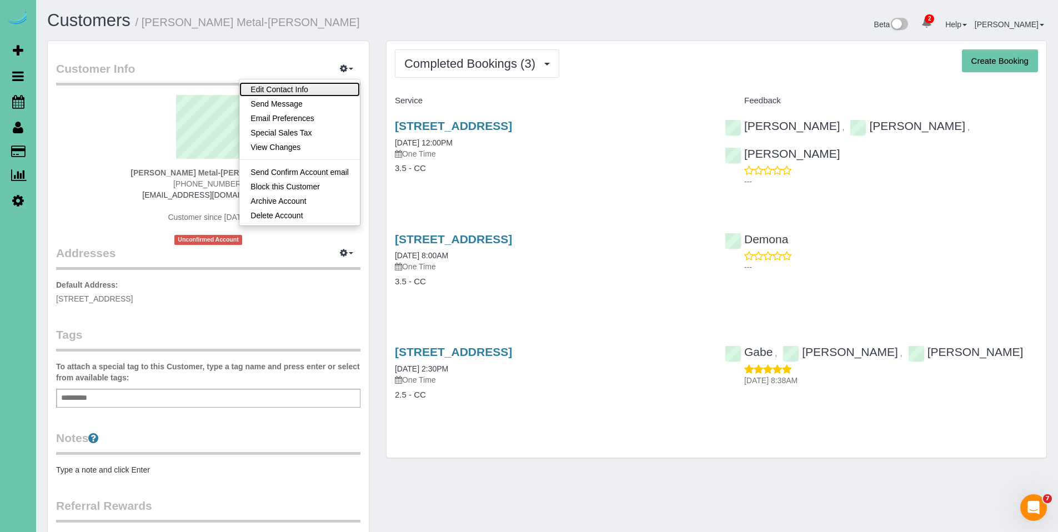
click at [290, 96] on link "Edit Contact Info" at bounding box center [299, 89] width 121 height 14
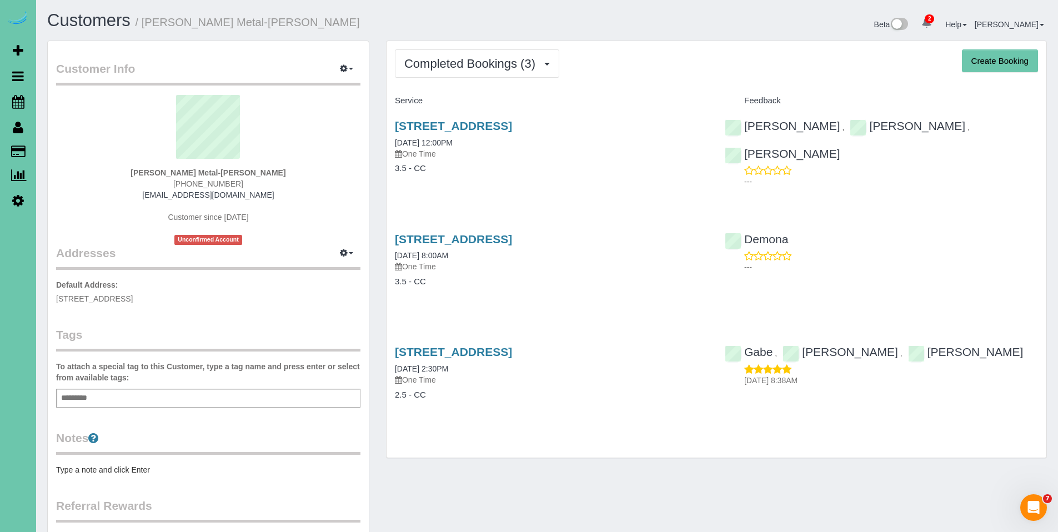
select select "NE"
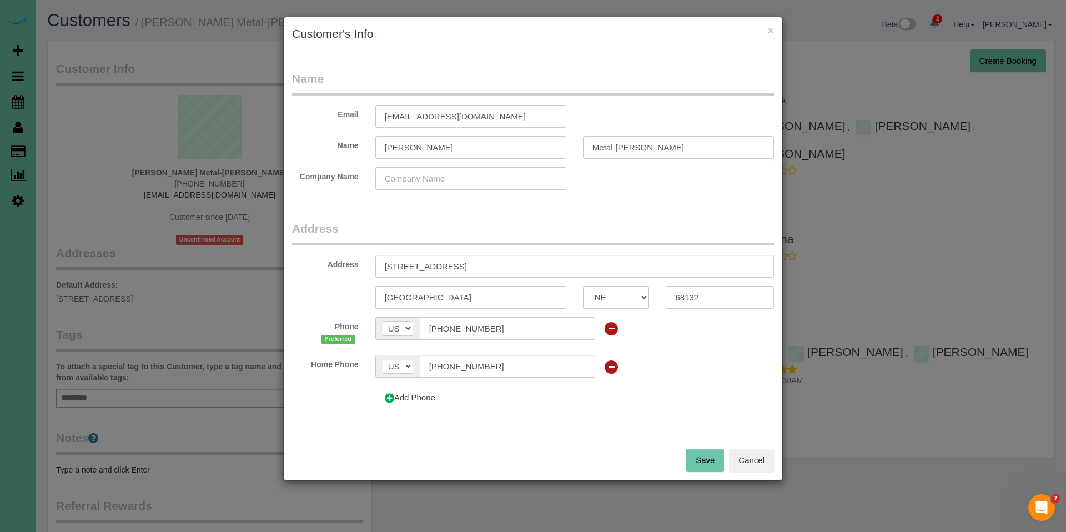
click at [335, 339] on span "Preferred" at bounding box center [338, 339] width 34 height 9
click at [339, 330] on label "Phone Preferred" at bounding box center [325, 331] width 83 height 29
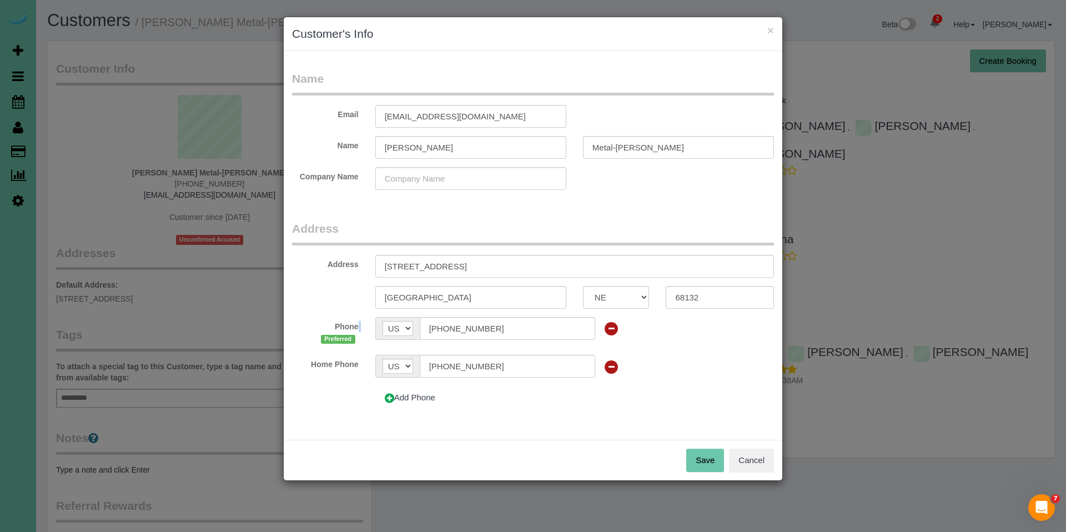
click at [339, 330] on label "Phone Preferred" at bounding box center [325, 331] width 83 height 29
click at [770, 32] on button "×" at bounding box center [771, 30] width 7 height 12
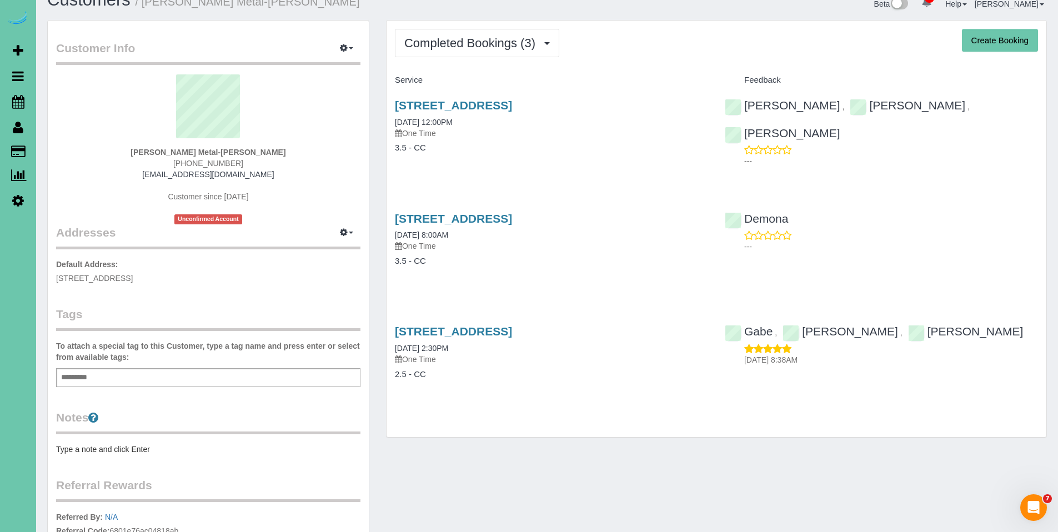
scroll to position [26, 0]
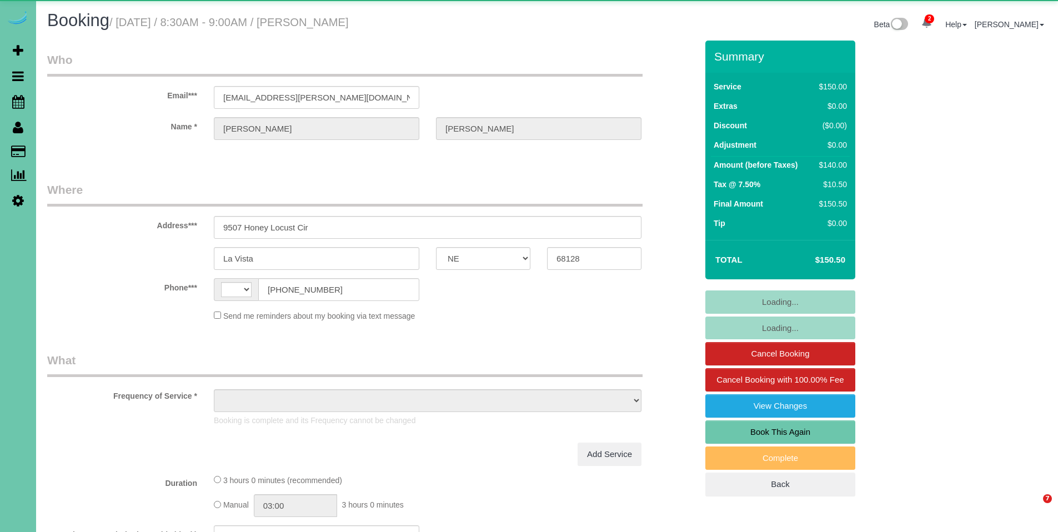
select select "NE"
select select "object:383"
select select "string:[GEOGRAPHIC_DATA]"
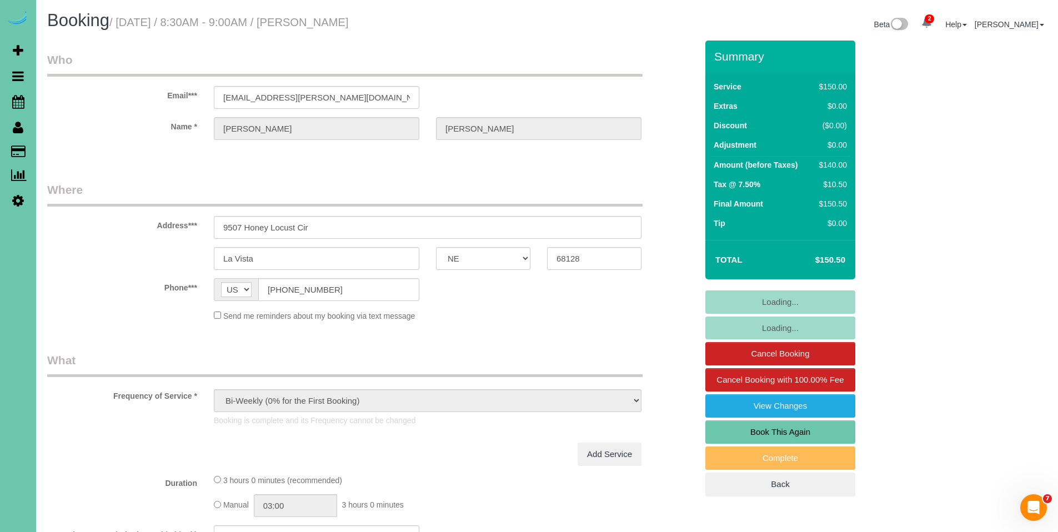
select select "object:846"
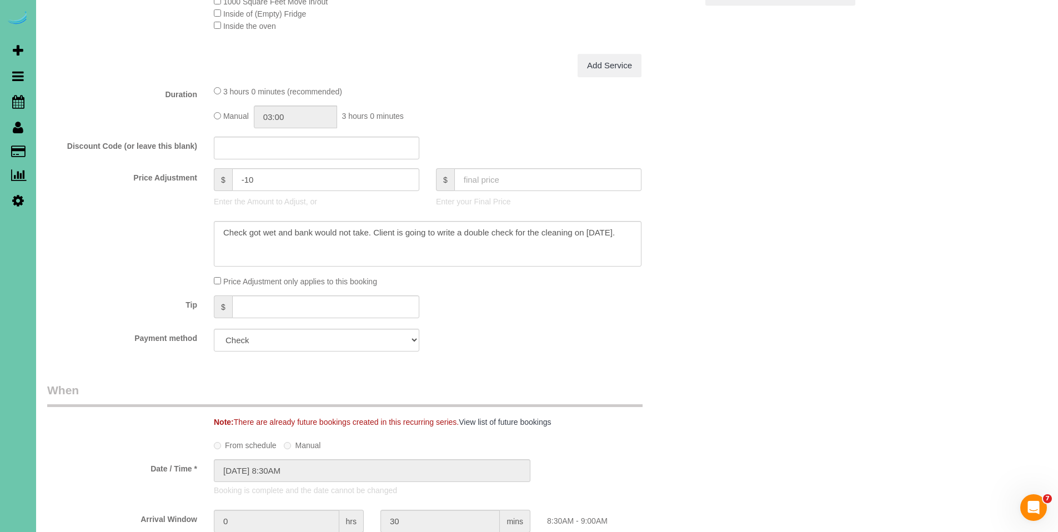
scroll to position [568, 0]
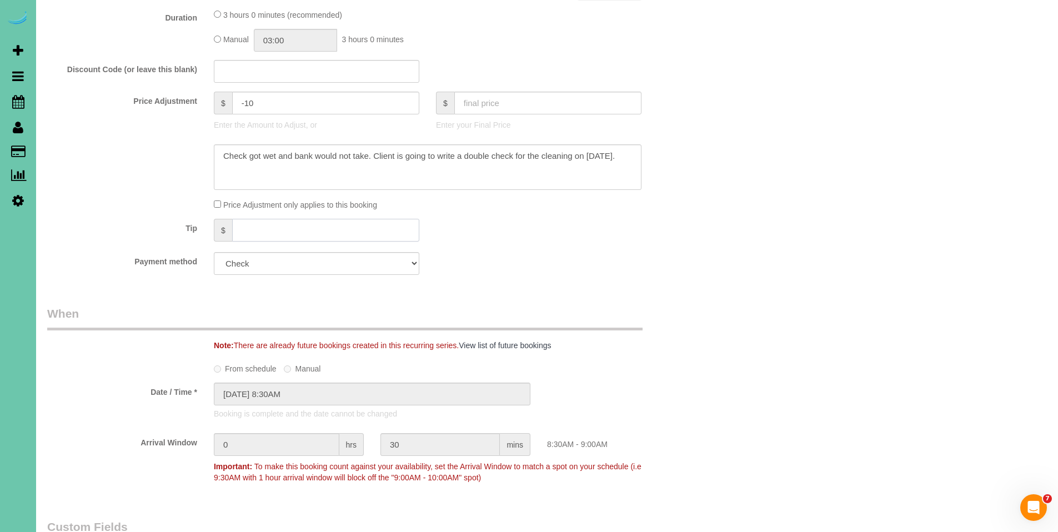
click at [317, 227] on input "text" at bounding box center [325, 230] width 187 height 23
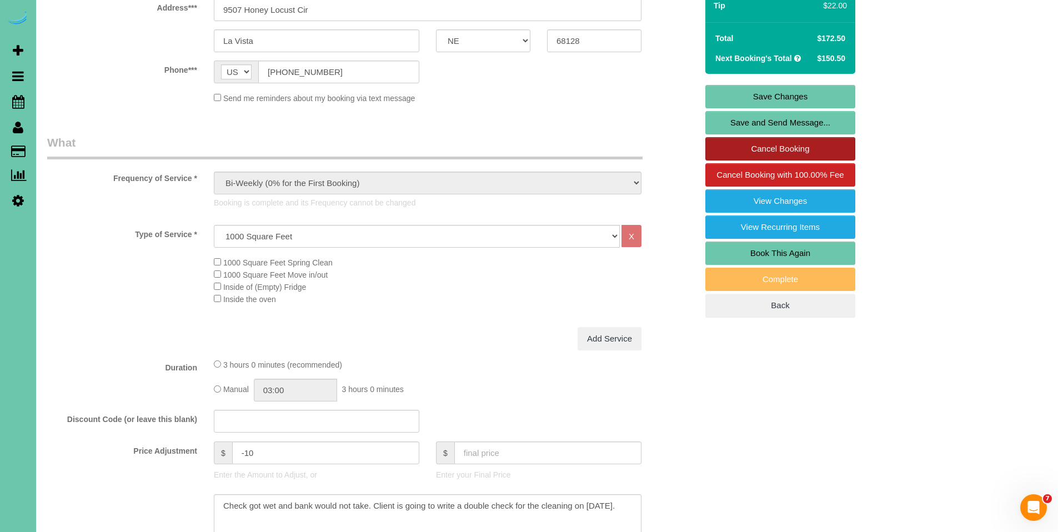
scroll to position [214, 0]
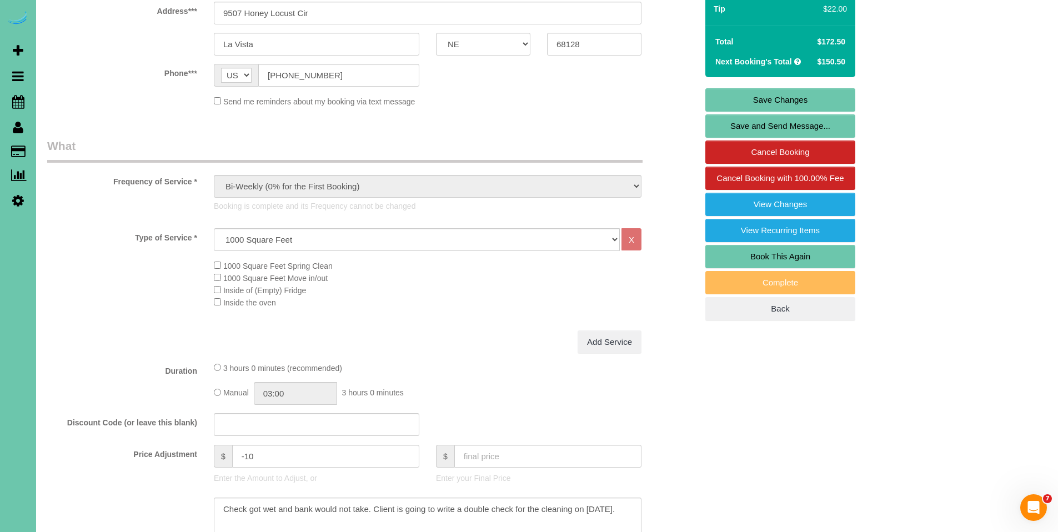
type input "22"
click at [797, 98] on link "Save Changes" at bounding box center [780, 99] width 150 height 23
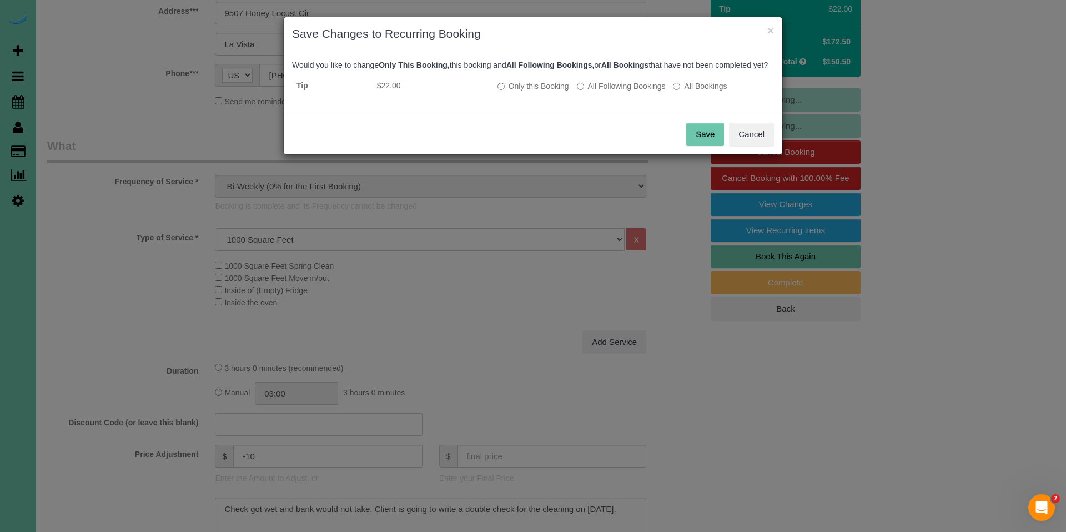
click at [699, 143] on button "Save" at bounding box center [706, 134] width 38 height 23
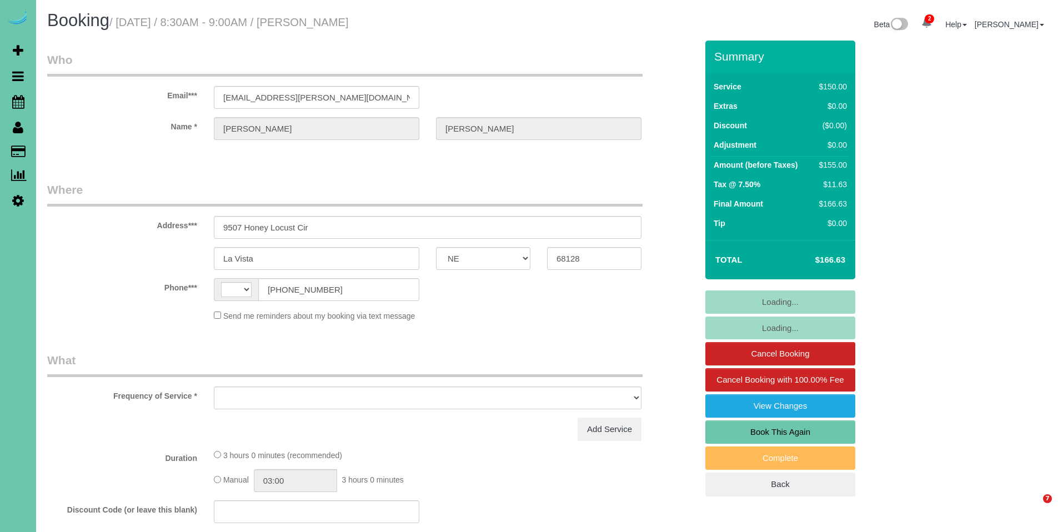
select select "NE"
select select "string:[GEOGRAPHIC_DATA]"
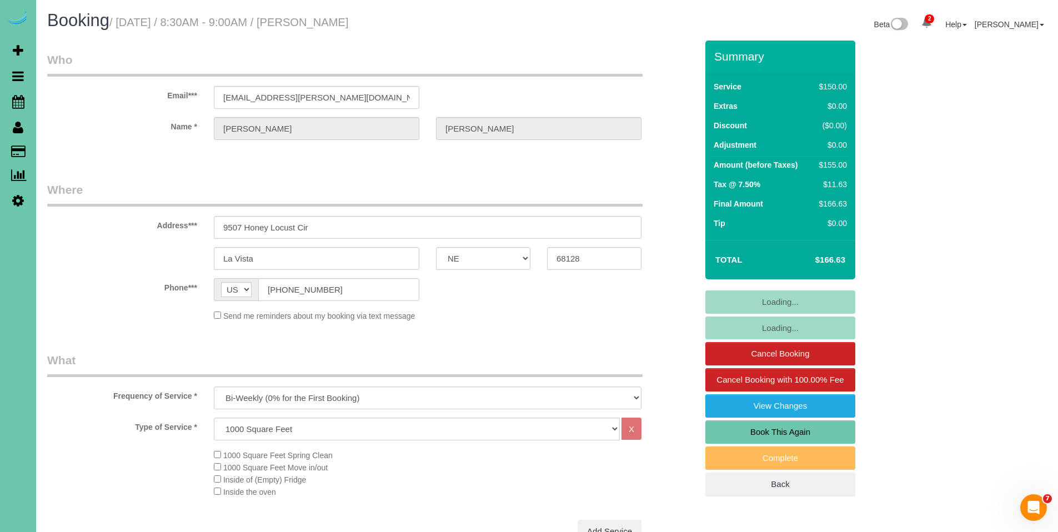
select select "object:658"
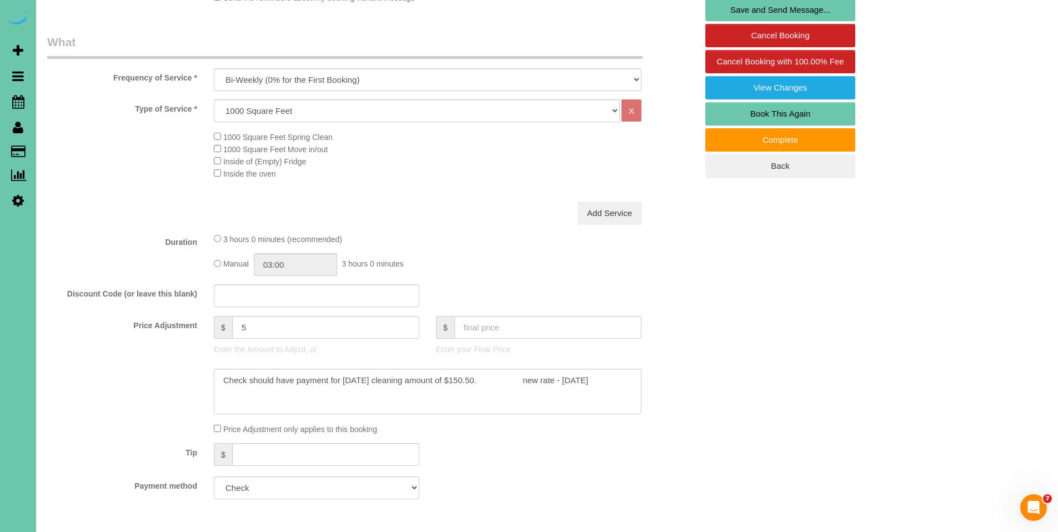
scroll to position [334, 0]
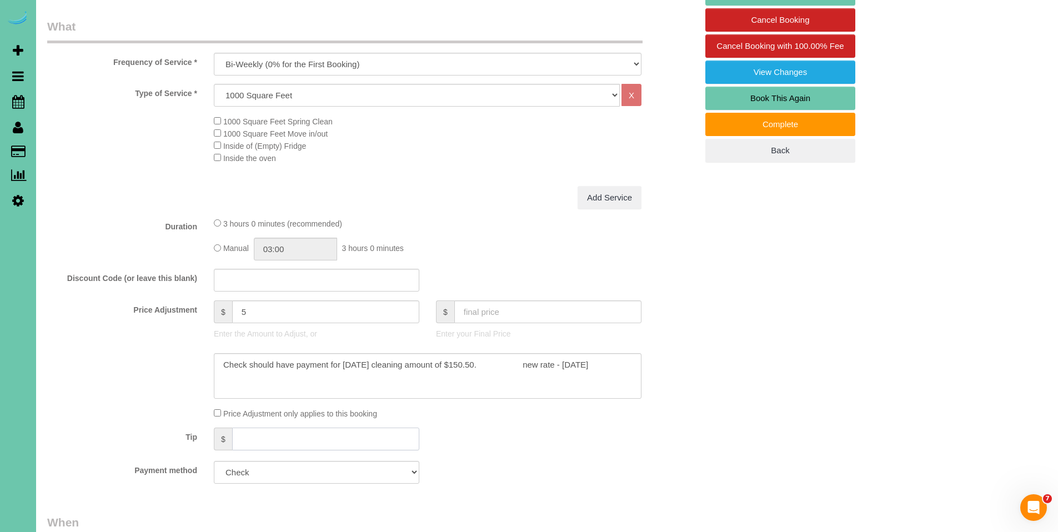
click at [268, 442] on input "text" at bounding box center [325, 439] width 187 height 23
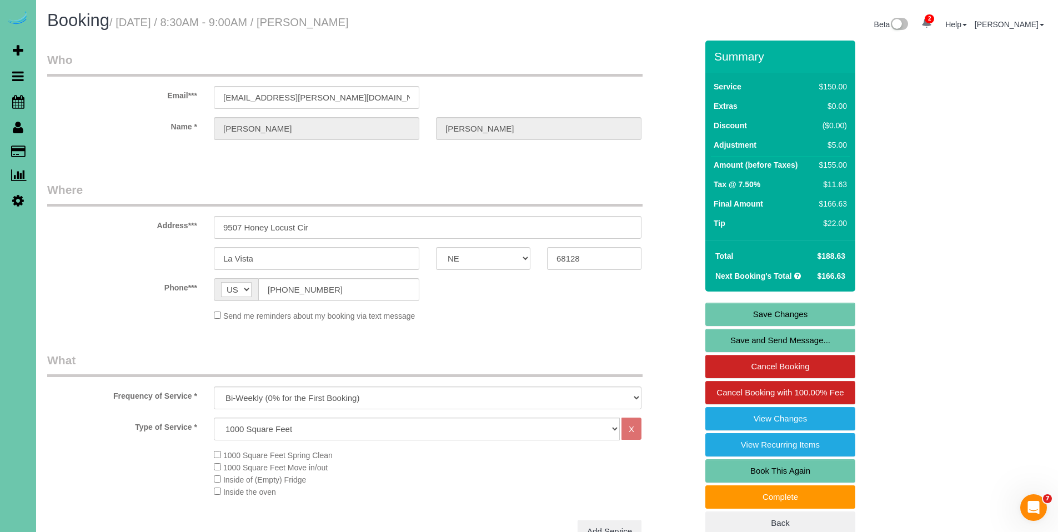
scroll to position [246, 0]
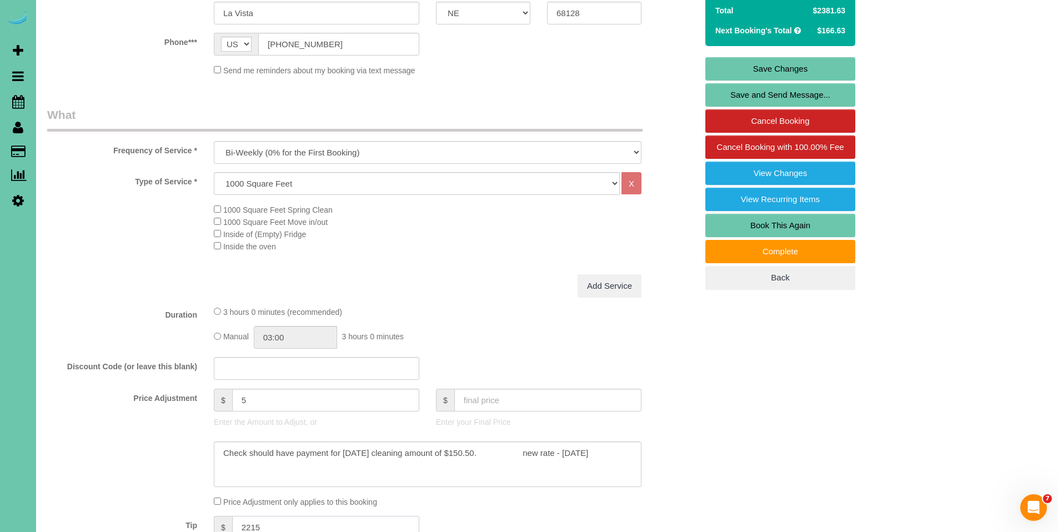
type input "2215"
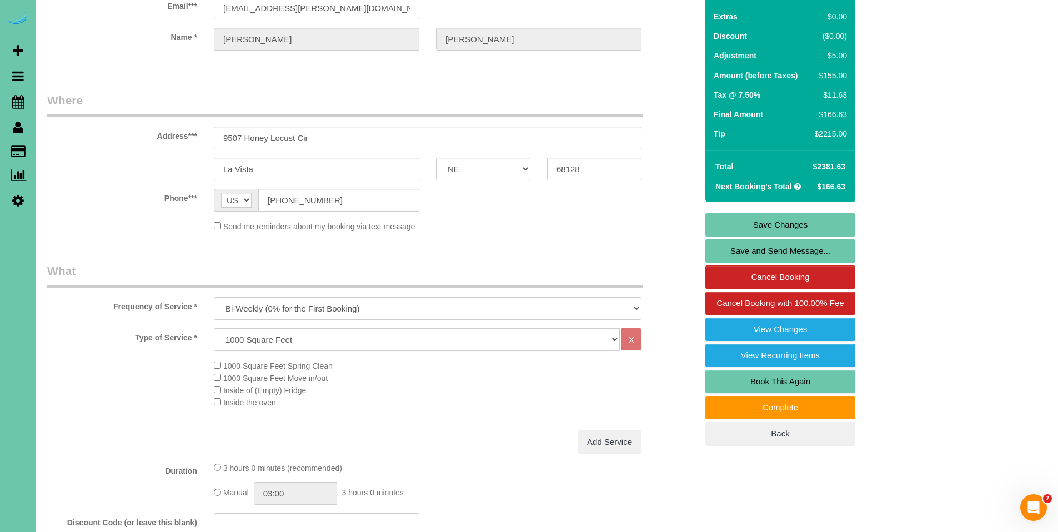
scroll to position [0, 0]
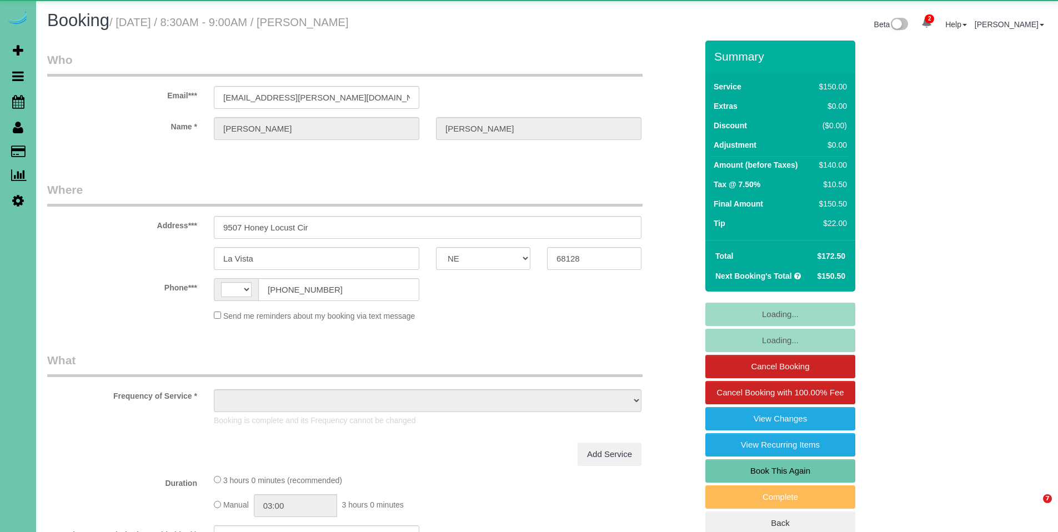
select select "NE"
select select "string:[GEOGRAPHIC_DATA]"
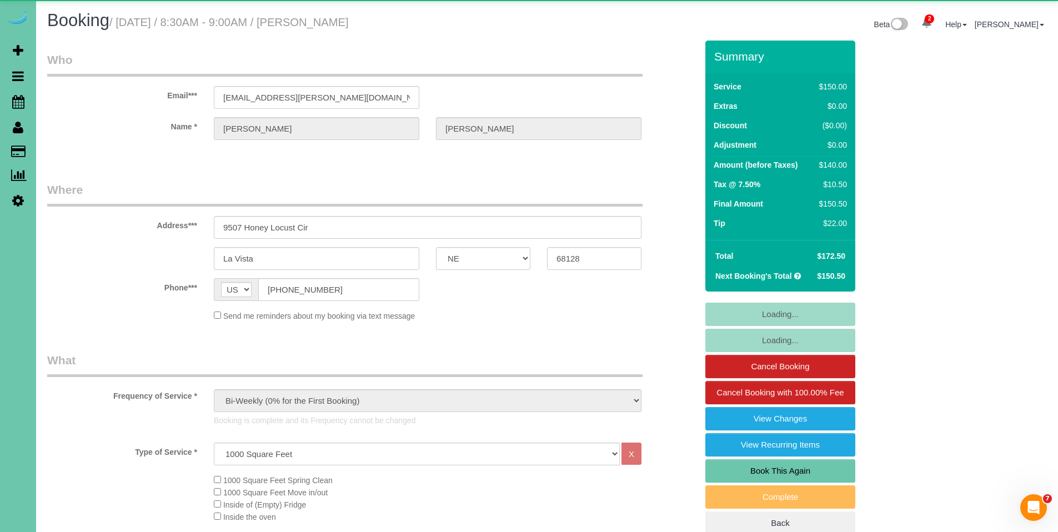
select select "object:921"
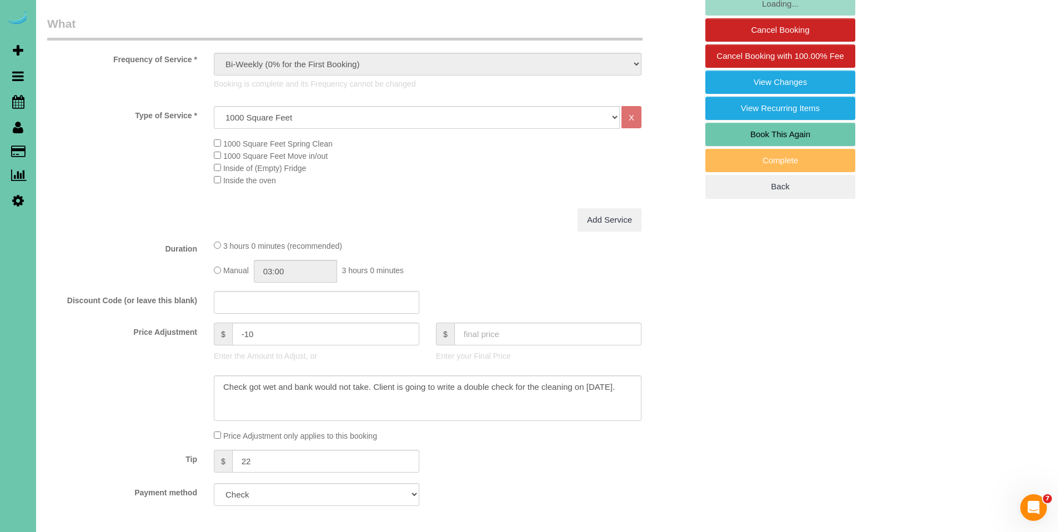
scroll to position [437, 0]
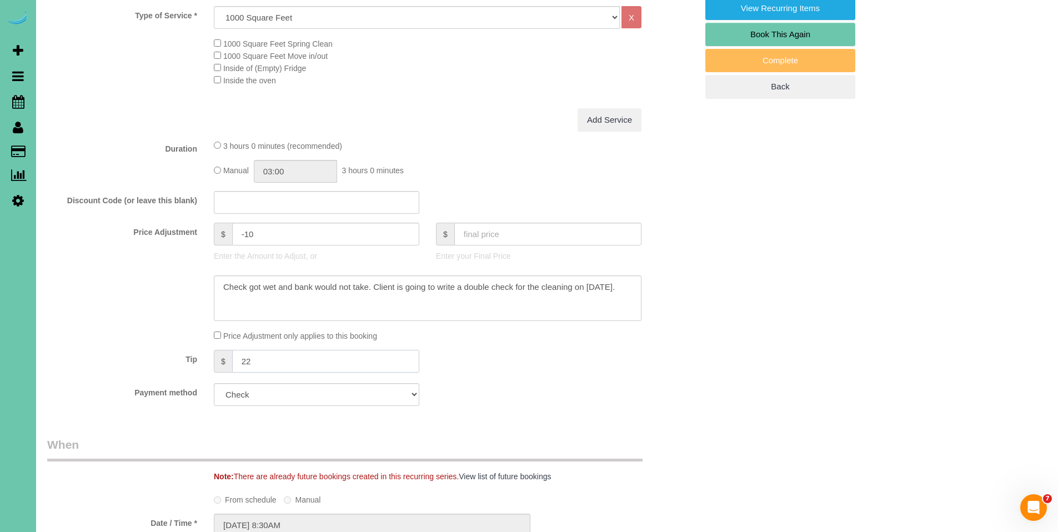
drag, startPoint x: 279, startPoint y: 364, endPoint x: 212, endPoint y: 358, distance: 68.0
click at [212, 358] on div "$ 22" at bounding box center [317, 362] width 222 height 25
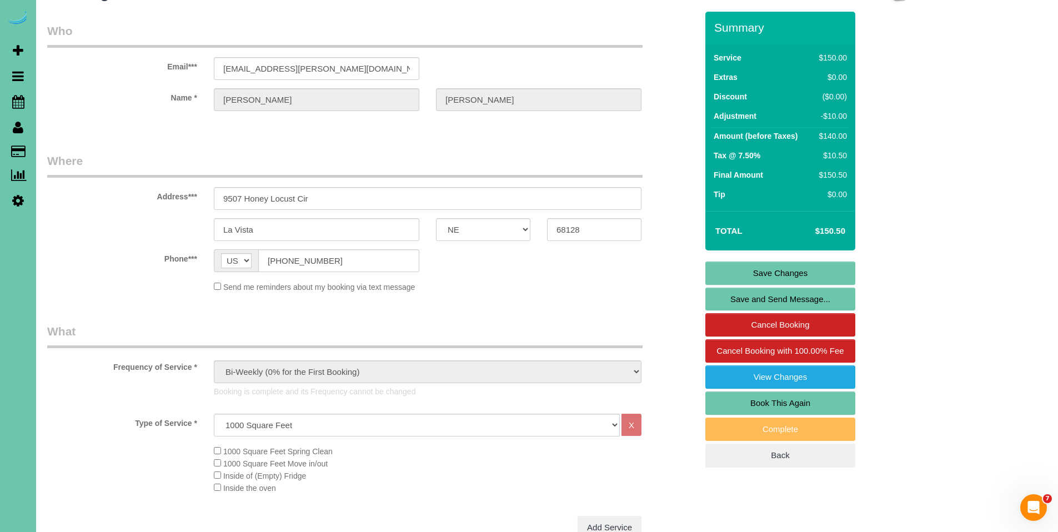
scroll to position [0, 0]
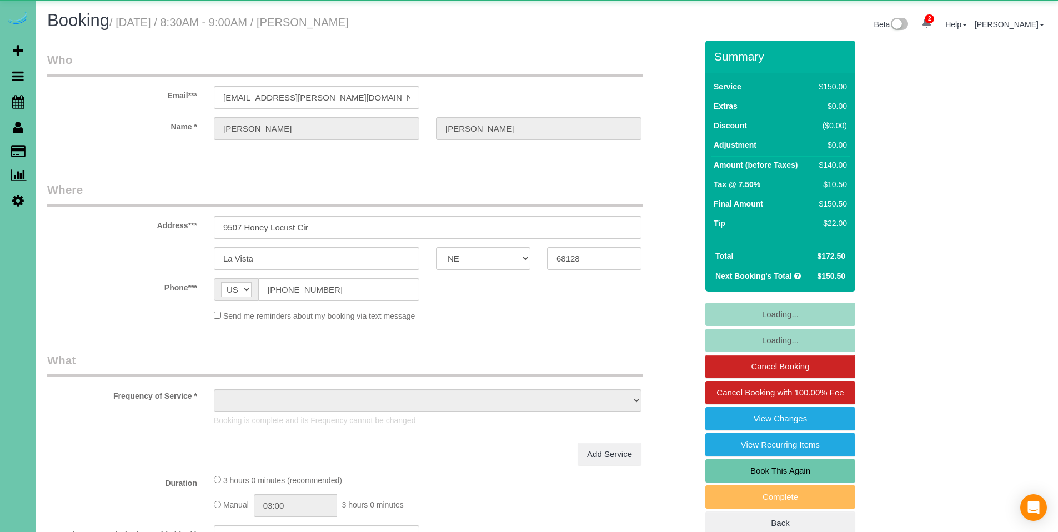
select select "NE"
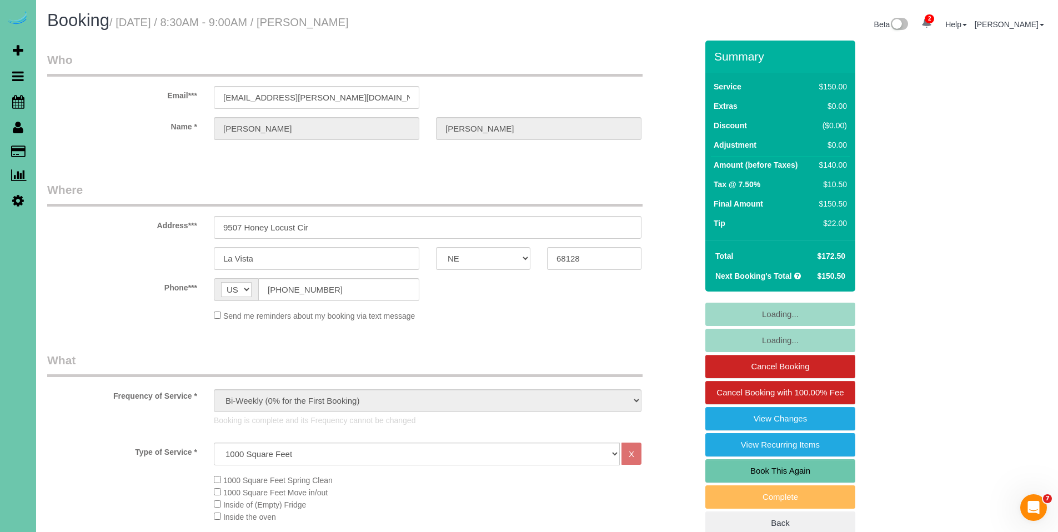
select select "object:924"
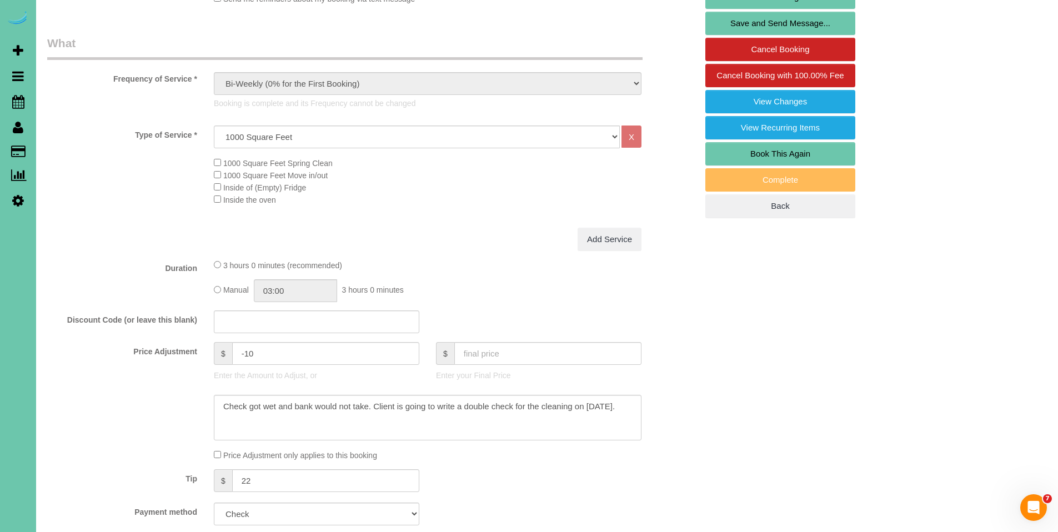
scroll to position [354, 0]
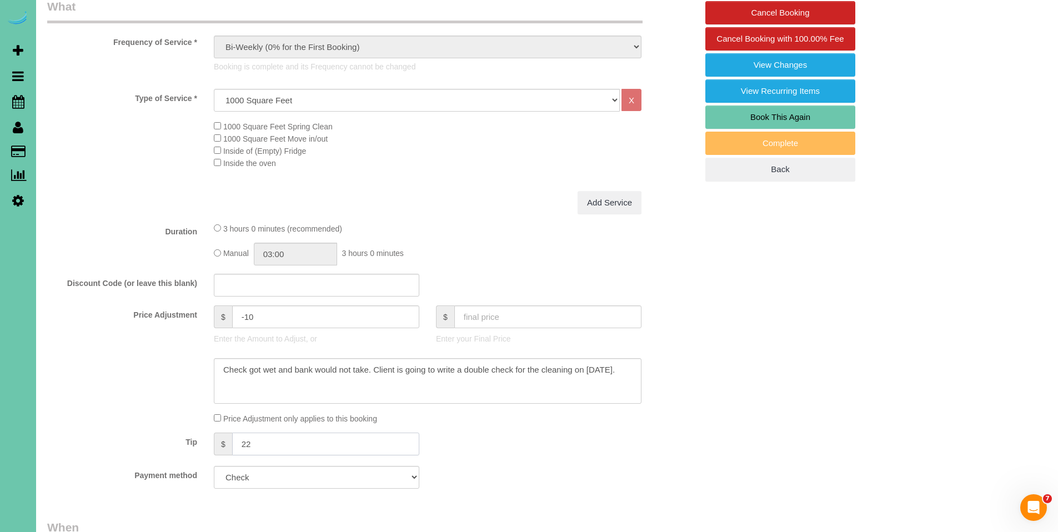
click at [268, 440] on input "22" at bounding box center [325, 444] width 187 height 23
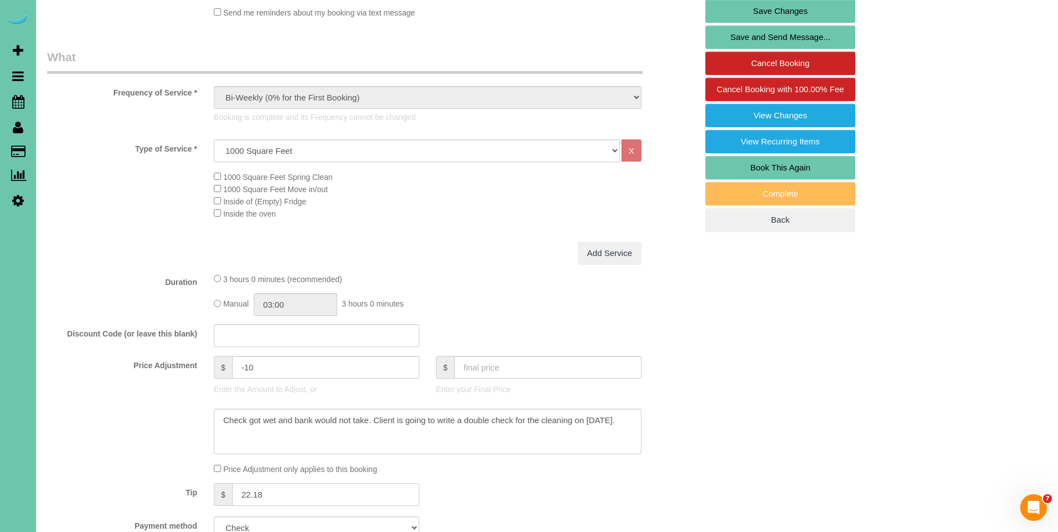
scroll to position [304, 0]
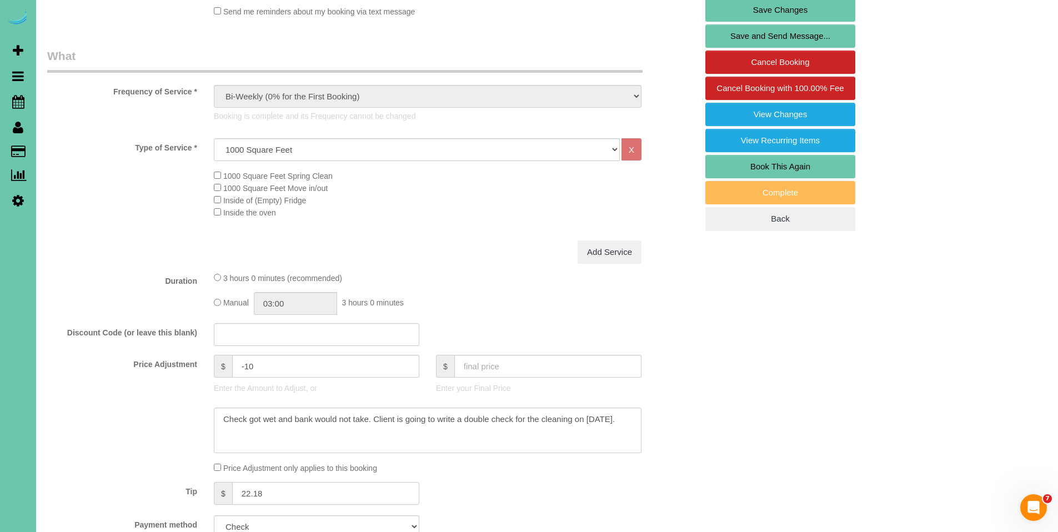
click at [292, 500] on input "22.18" at bounding box center [325, 493] width 187 height 23
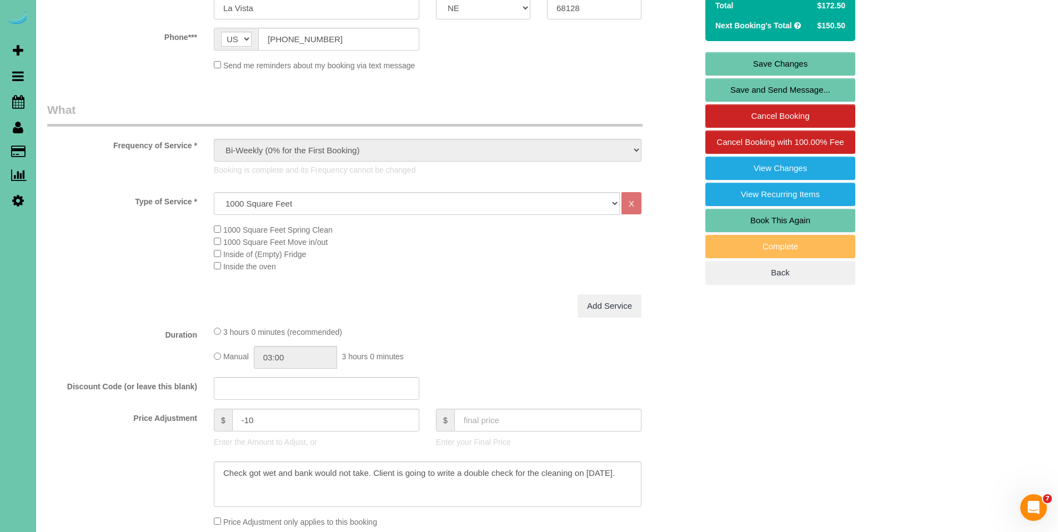
scroll to position [293, 0]
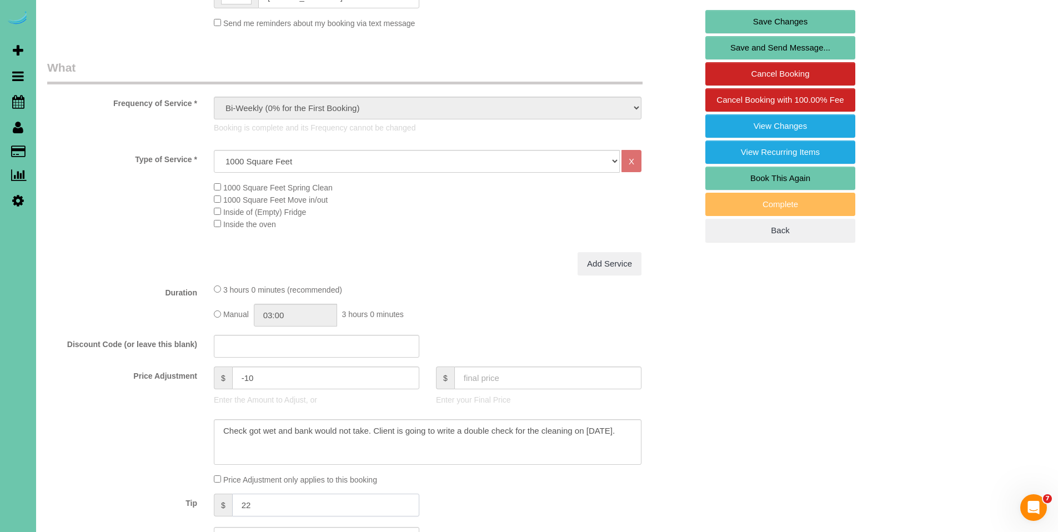
type input "2"
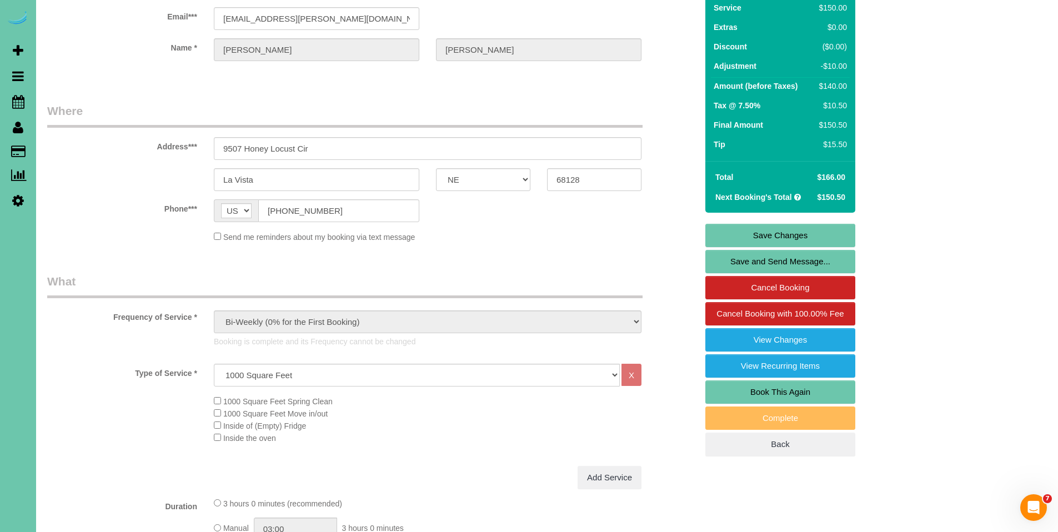
scroll to position [78, 0]
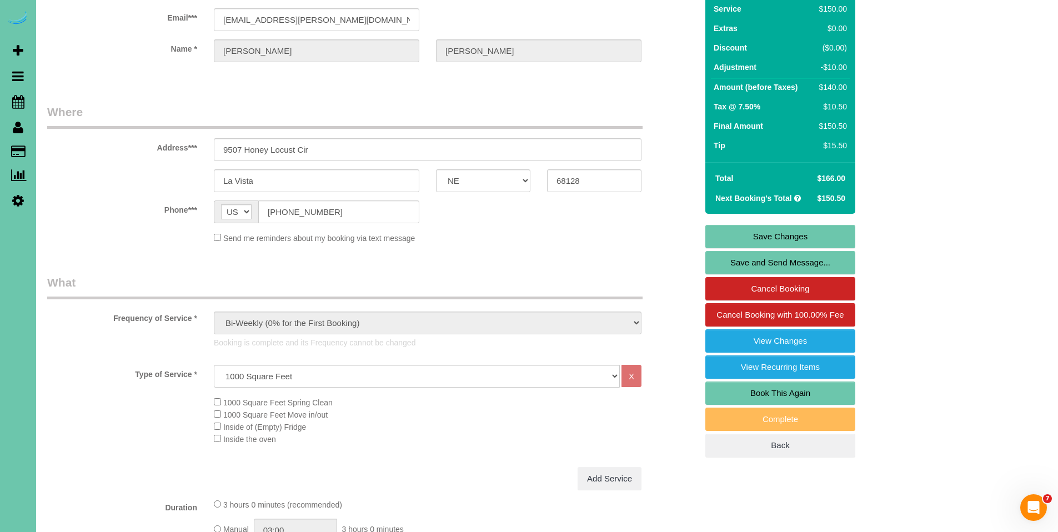
type input "15.5"
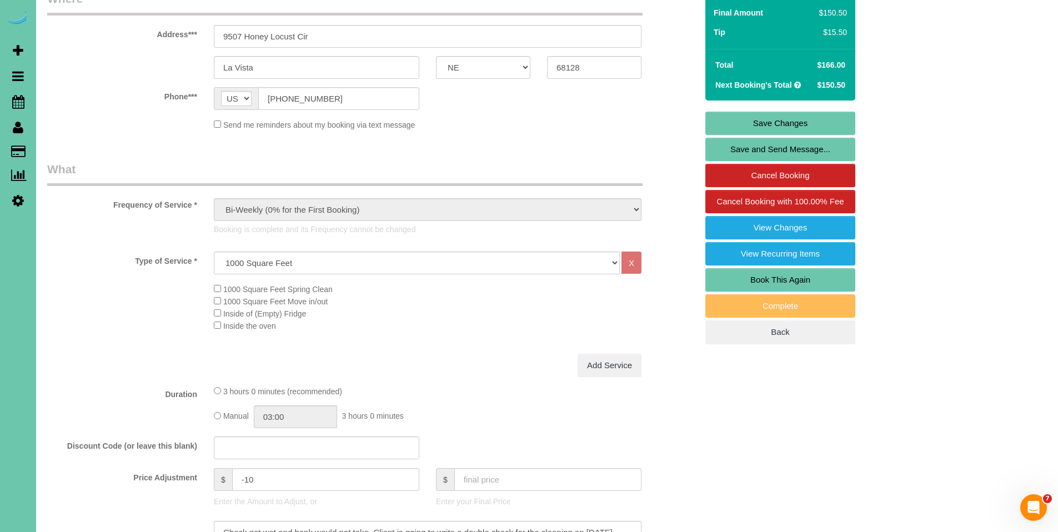
scroll to position [317, 0]
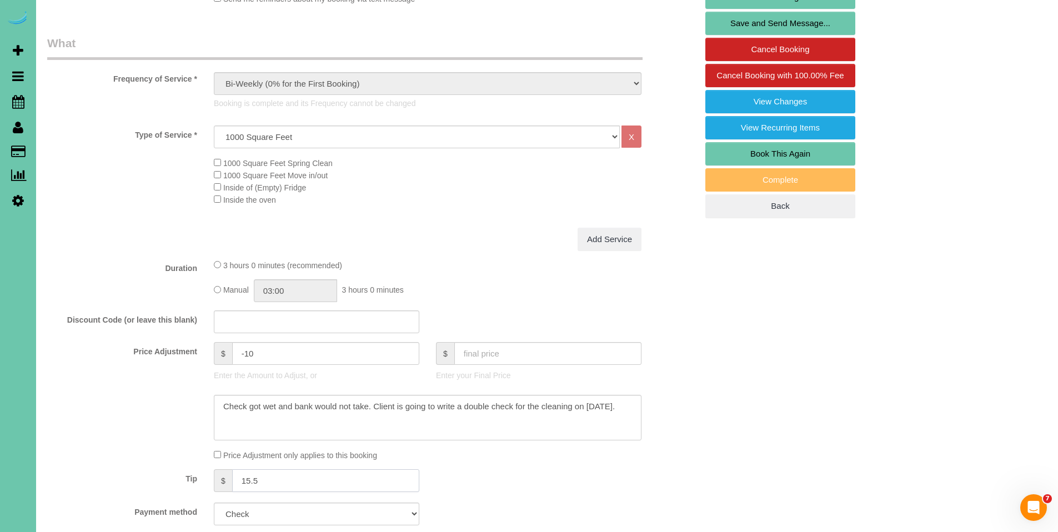
drag, startPoint x: 256, startPoint y: 481, endPoint x: 224, endPoint y: 476, distance: 32.1
click at [224, 476] on div "$ 15.5" at bounding box center [317, 480] width 206 height 23
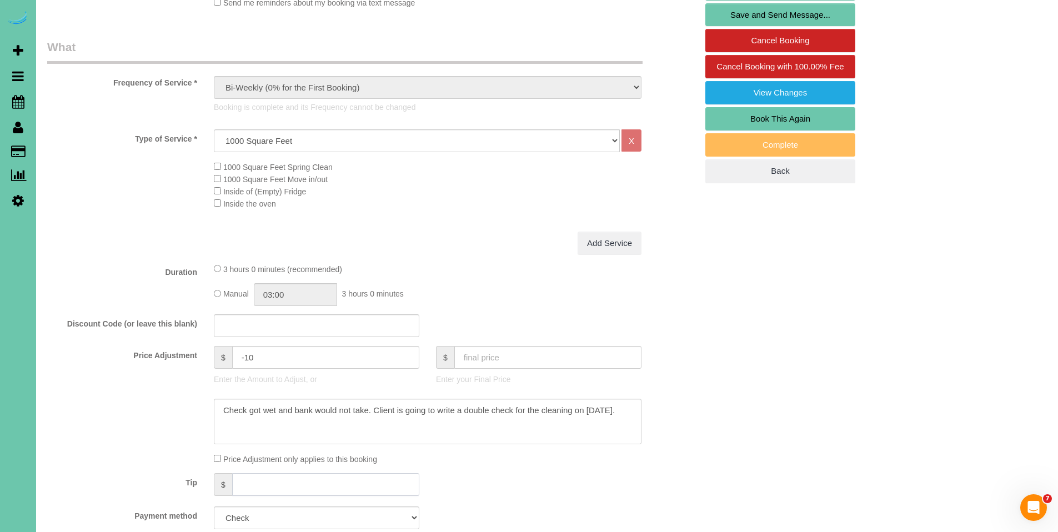
scroll to position [329, 0]
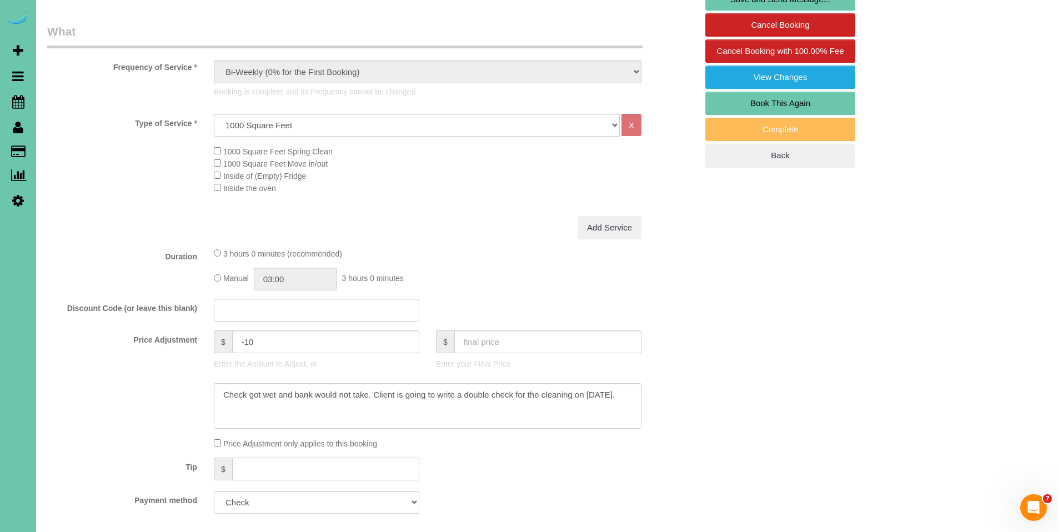
click at [308, 472] on input "text" at bounding box center [325, 469] width 187 height 23
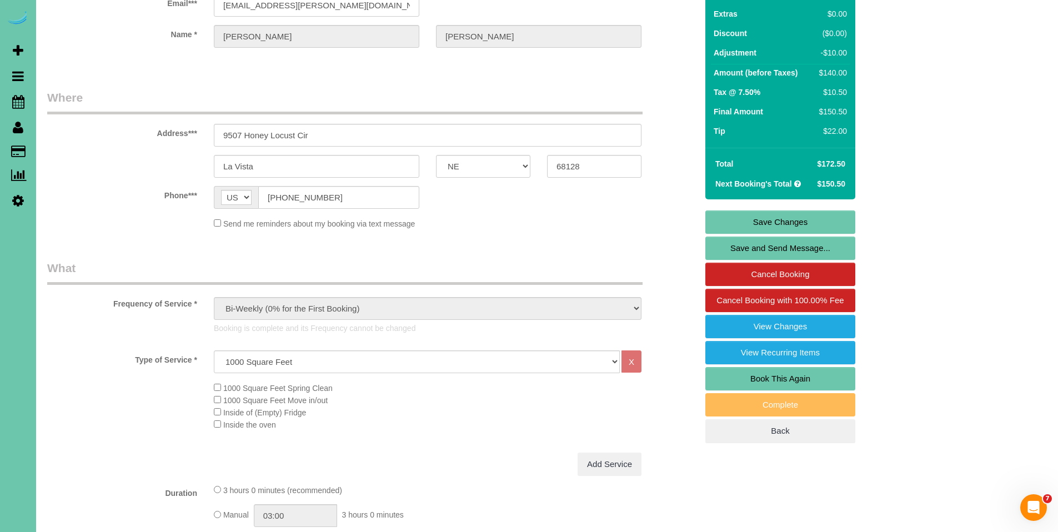
scroll to position [87, 0]
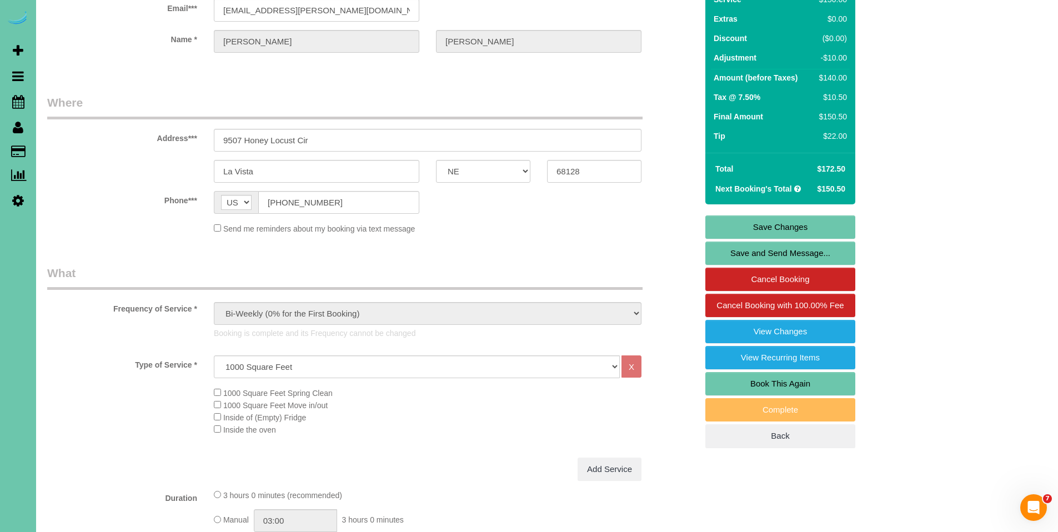
type input "22"
click at [793, 226] on link "Save Changes" at bounding box center [780, 227] width 150 height 23
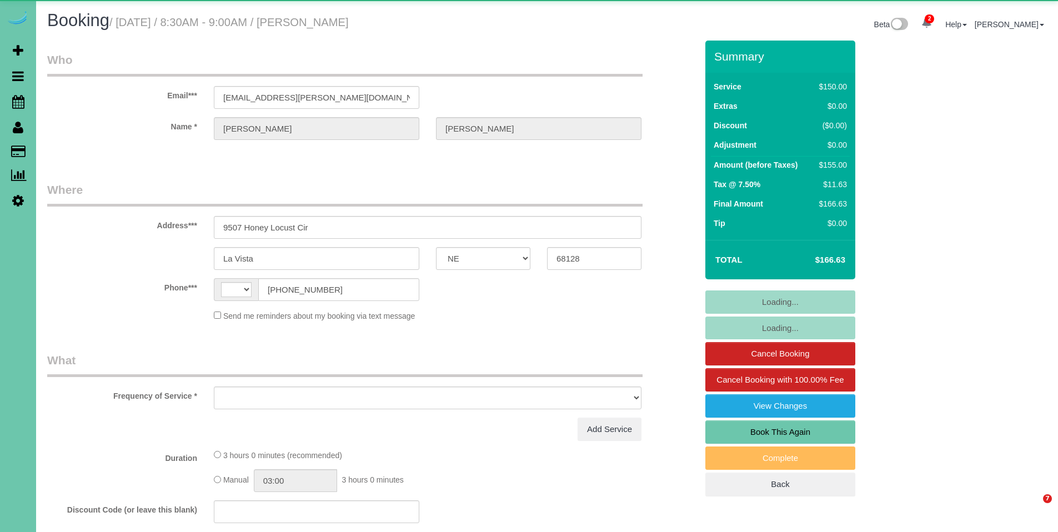
select select "NE"
select select "string:[GEOGRAPHIC_DATA]"
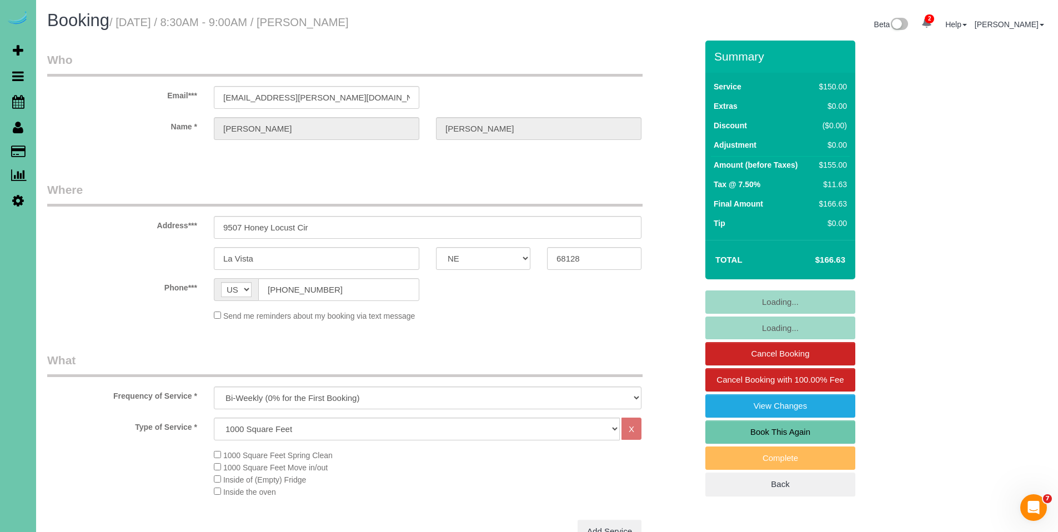
select select "object:855"
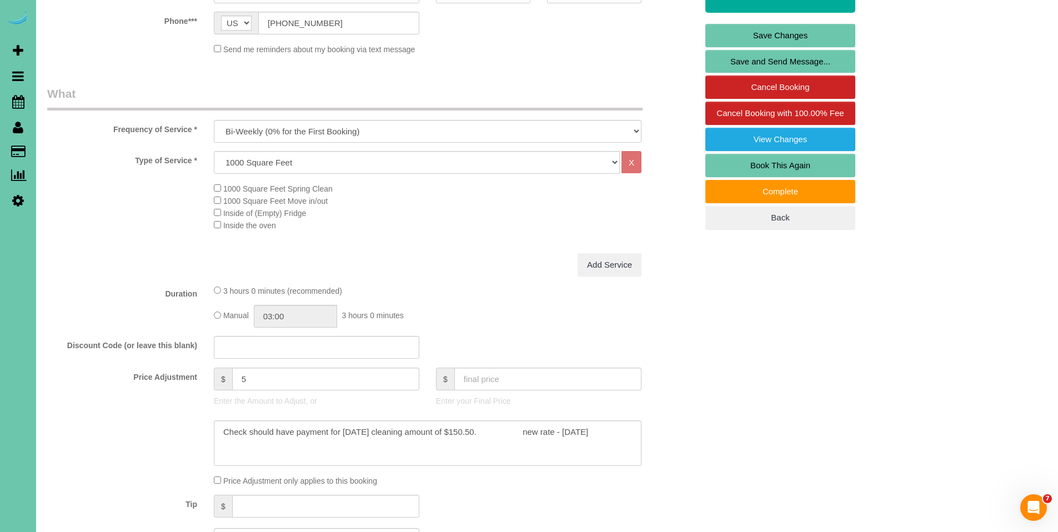
scroll to position [388, 0]
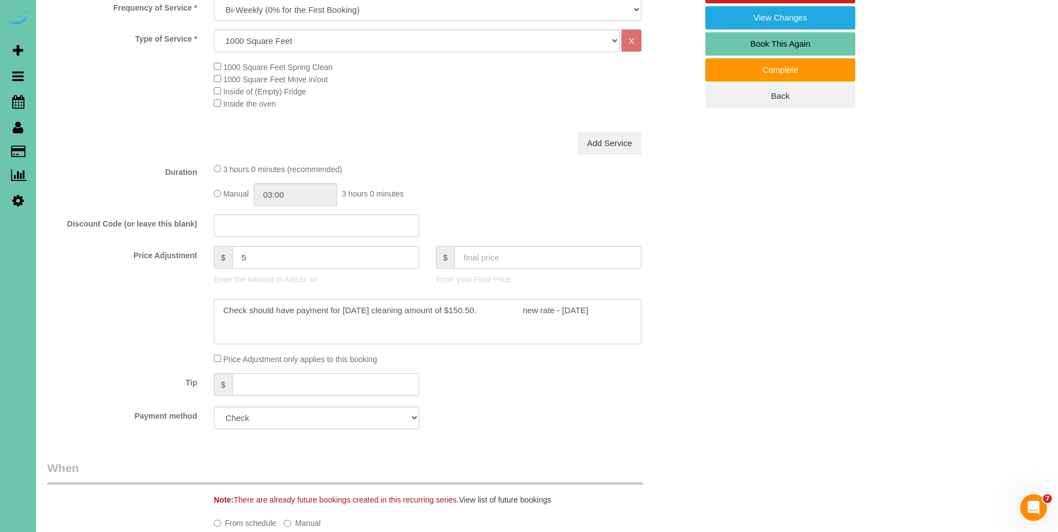
click at [335, 379] on input "text" at bounding box center [325, 384] width 187 height 23
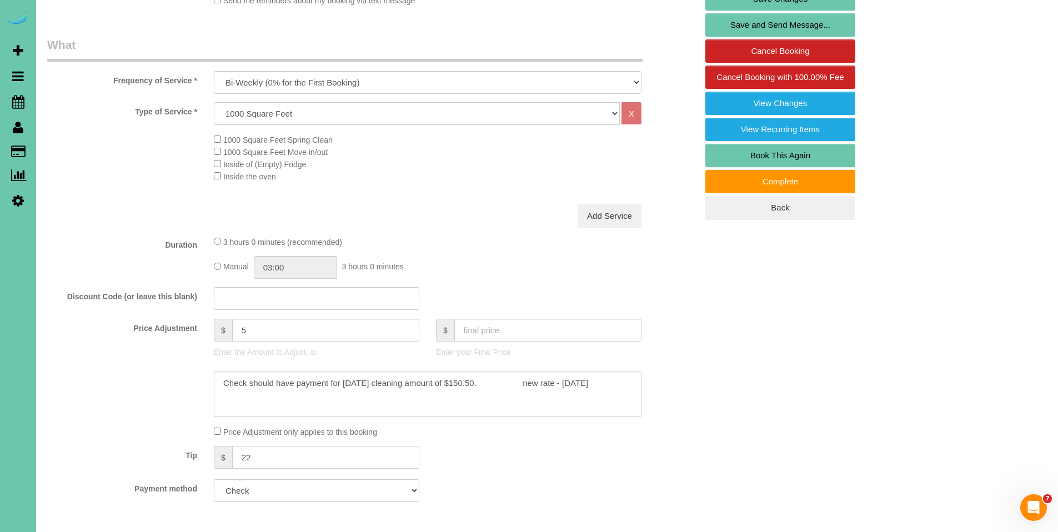
scroll to position [320, 0]
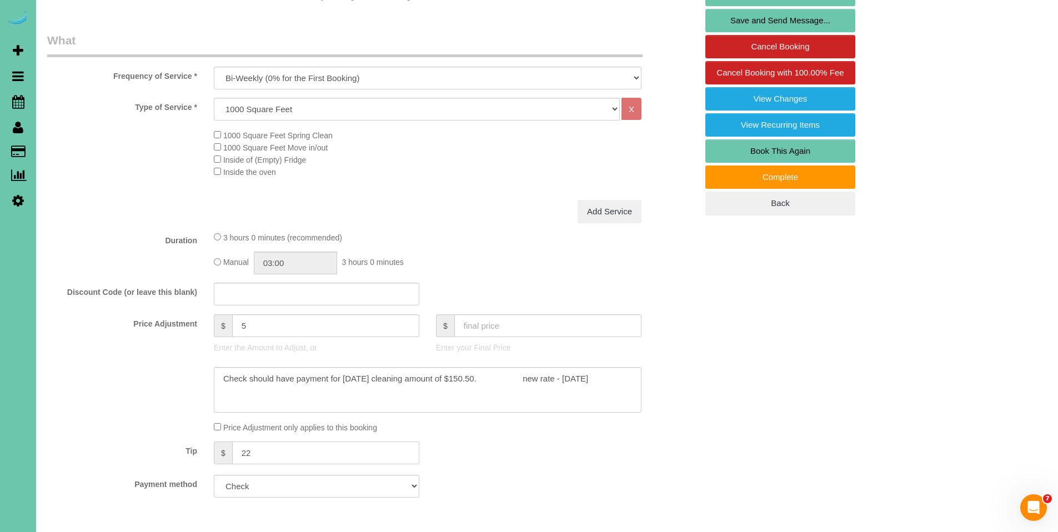
drag, startPoint x: 291, startPoint y: 452, endPoint x: 242, endPoint y: 453, distance: 49.4
click at [242, 453] on input "22" at bounding box center [325, 453] width 187 height 23
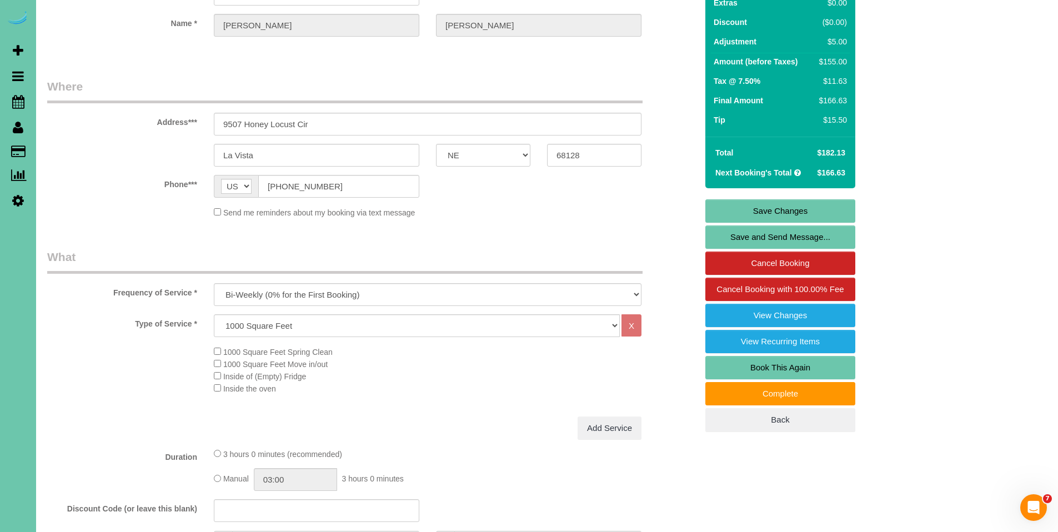
scroll to position [88, 0]
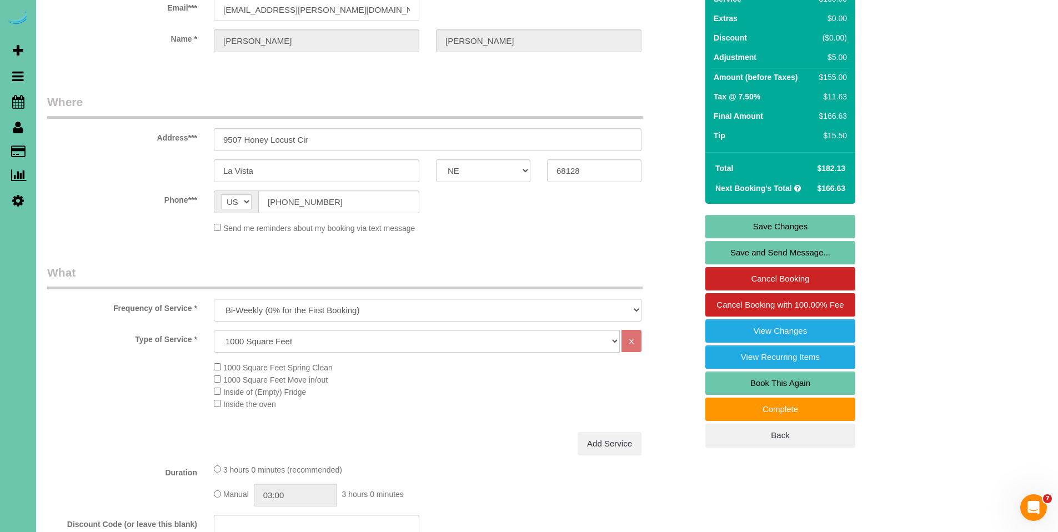
type input "15.5"
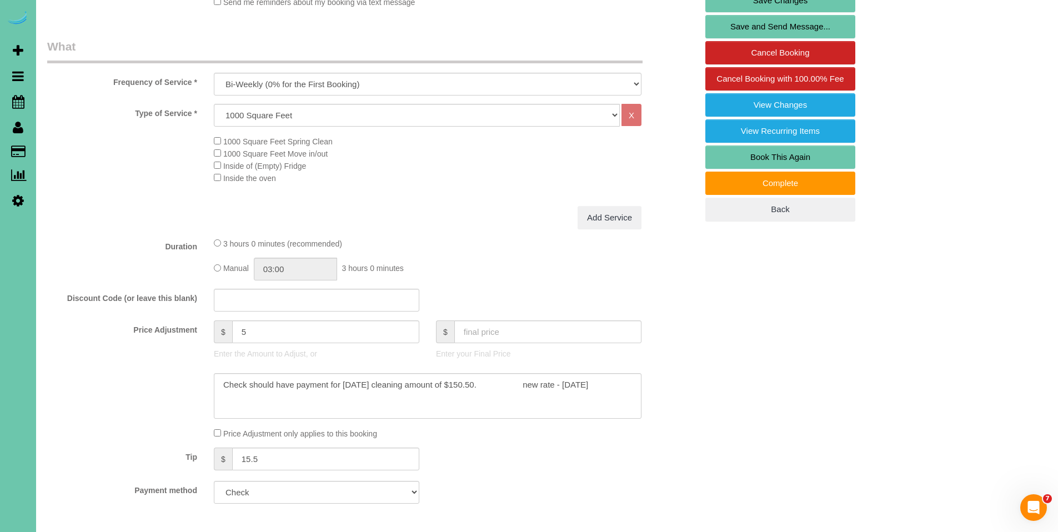
scroll to position [524, 0]
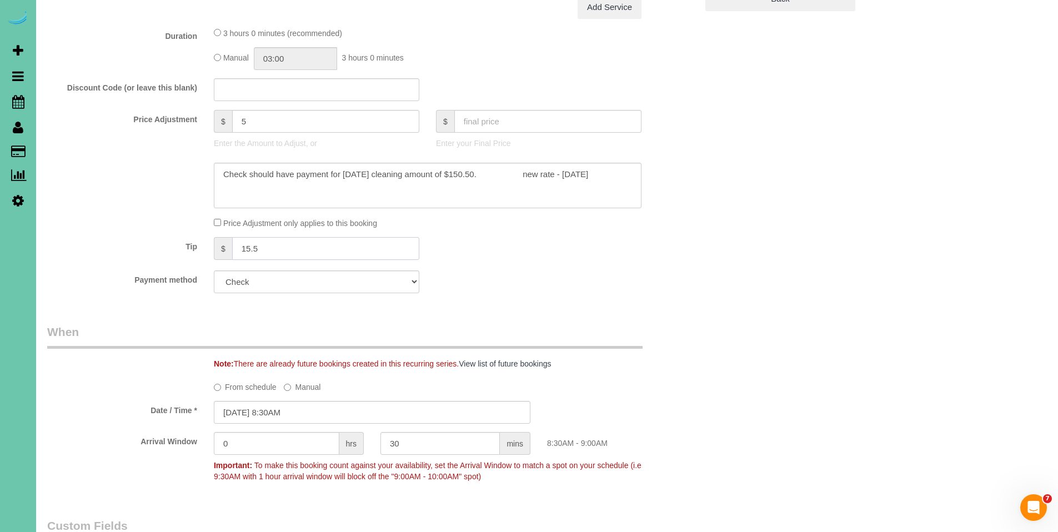
drag, startPoint x: 285, startPoint y: 252, endPoint x: 227, endPoint y: 248, distance: 58.4
click at [227, 248] on div "$ 15.5" at bounding box center [317, 248] width 206 height 23
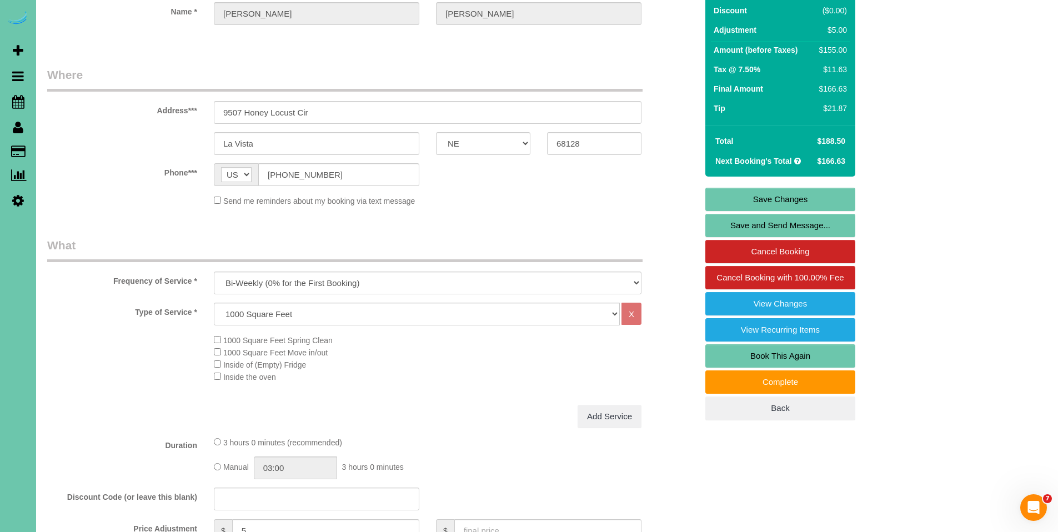
scroll to position [104, 0]
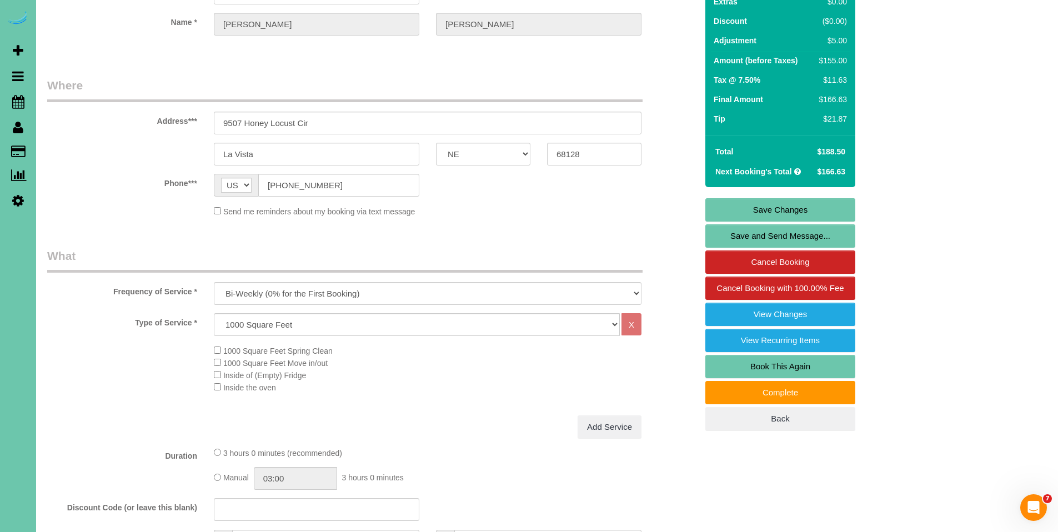
type input "21.87"
click at [789, 206] on link "Save Changes" at bounding box center [780, 209] width 150 height 23
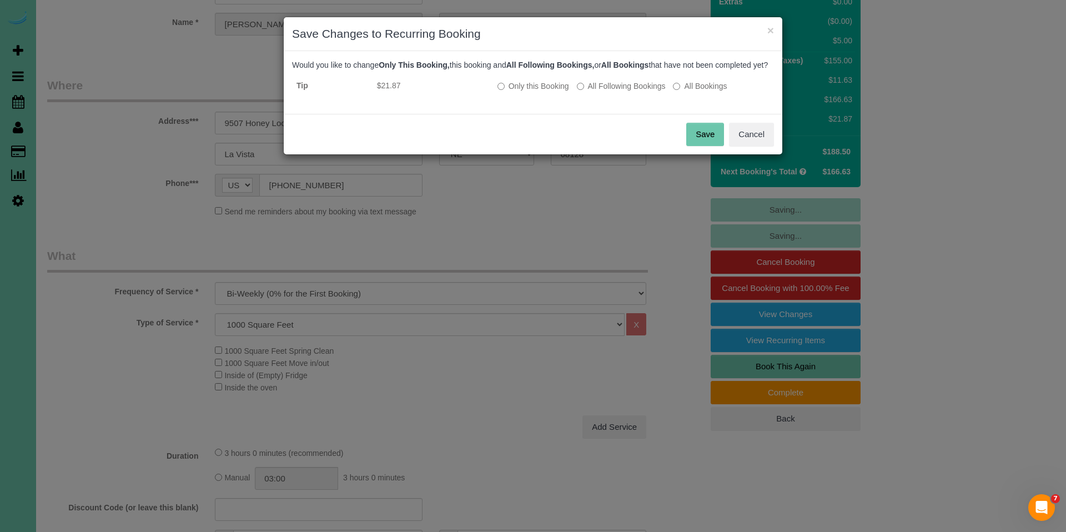
click at [699, 143] on button "Save" at bounding box center [706, 134] width 38 height 23
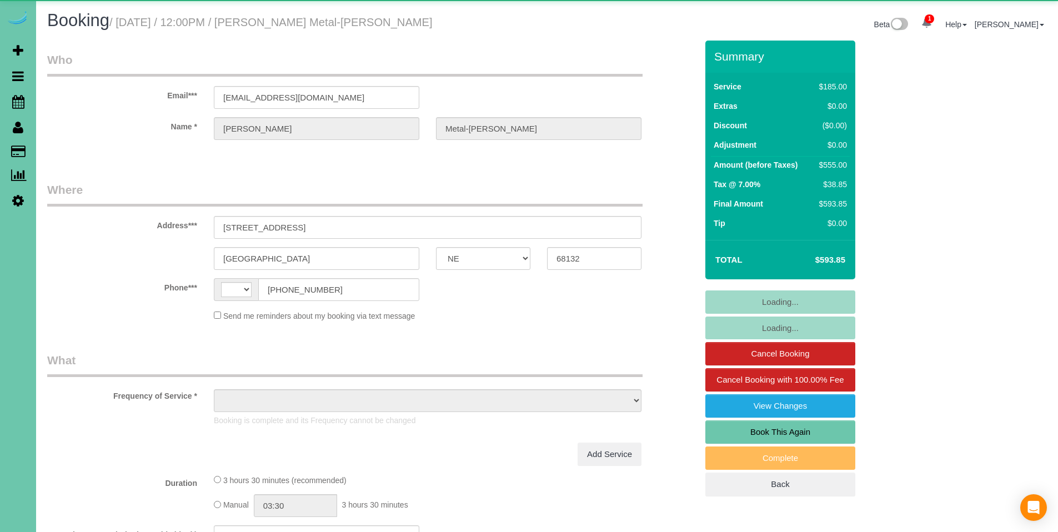
select select "NE"
select select "string:[GEOGRAPHIC_DATA]"
select select "object:643"
select select "string:fspay-7cef028a-050d-4b27-8352-28089ce46d4e"
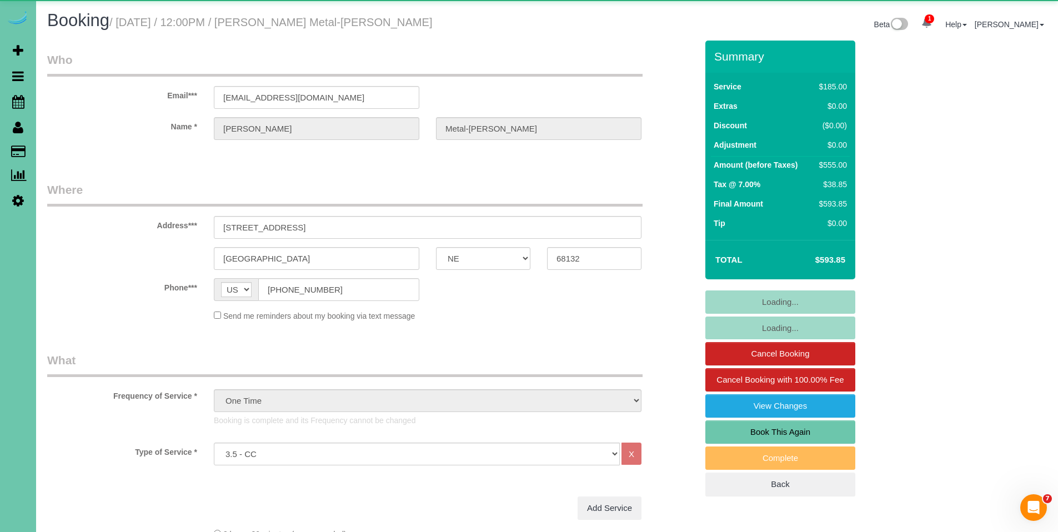
select select "object:875"
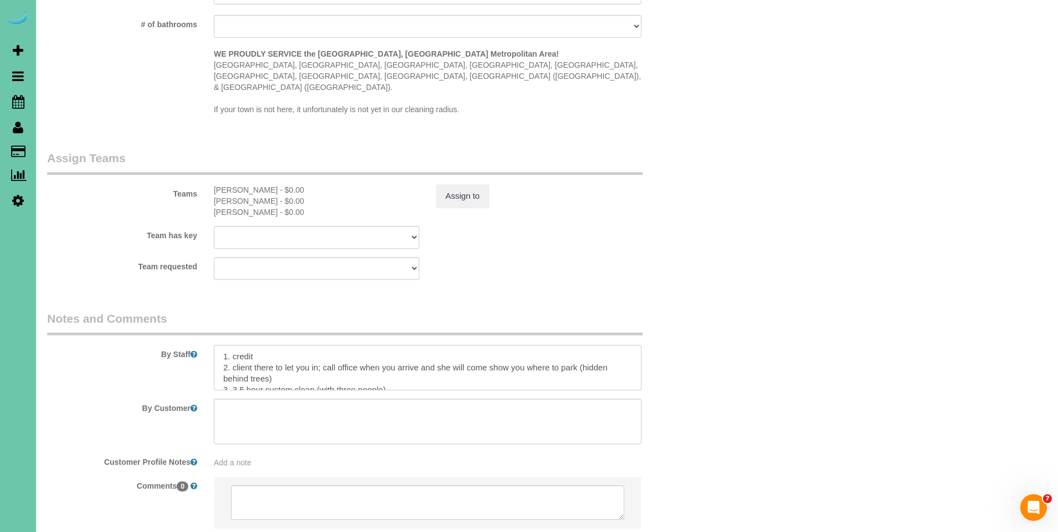
scroll to position [1126, 0]
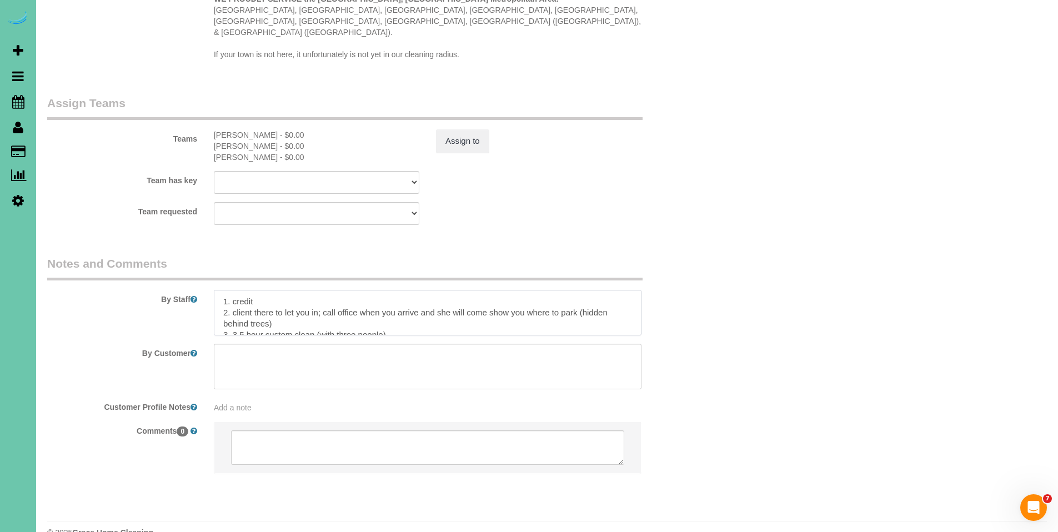
click at [499, 297] on textarea at bounding box center [428, 313] width 428 height 46
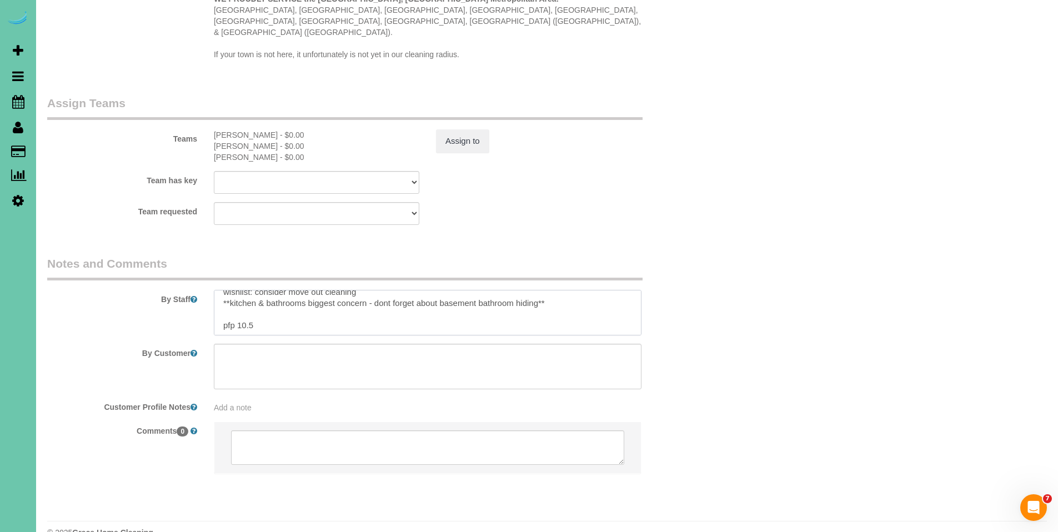
scroll to position [66, 0]
